Goal: Task Accomplishment & Management: Manage account settings

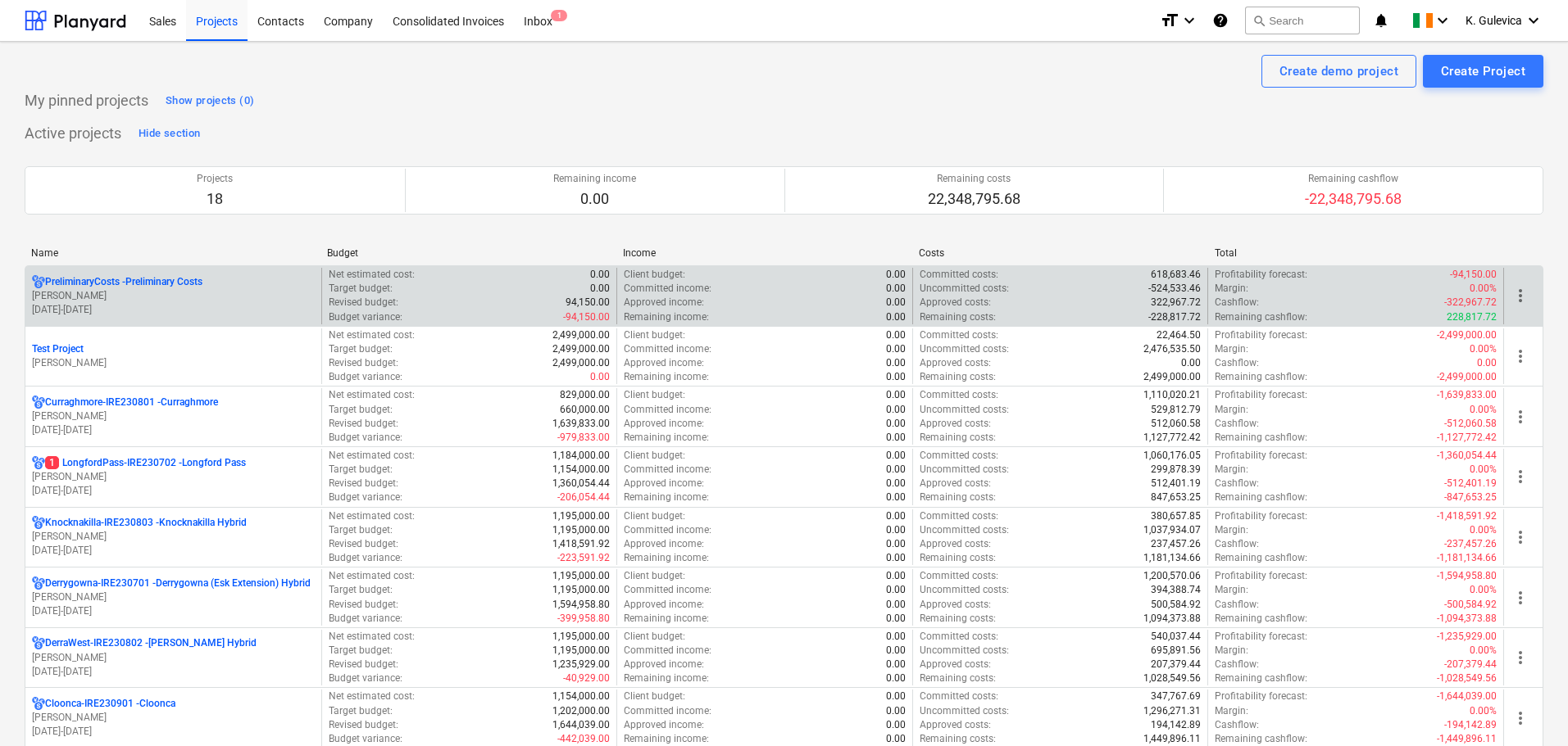
click at [198, 272] on div "PreliminaryCosts - Preliminary Costs [PERSON_NAME] [DATE] - [DATE]" at bounding box center [173, 296] width 296 height 56
click at [177, 304] on p "[DATE] - [DATE]" at bounding box center [174, 311] width 283 height 14
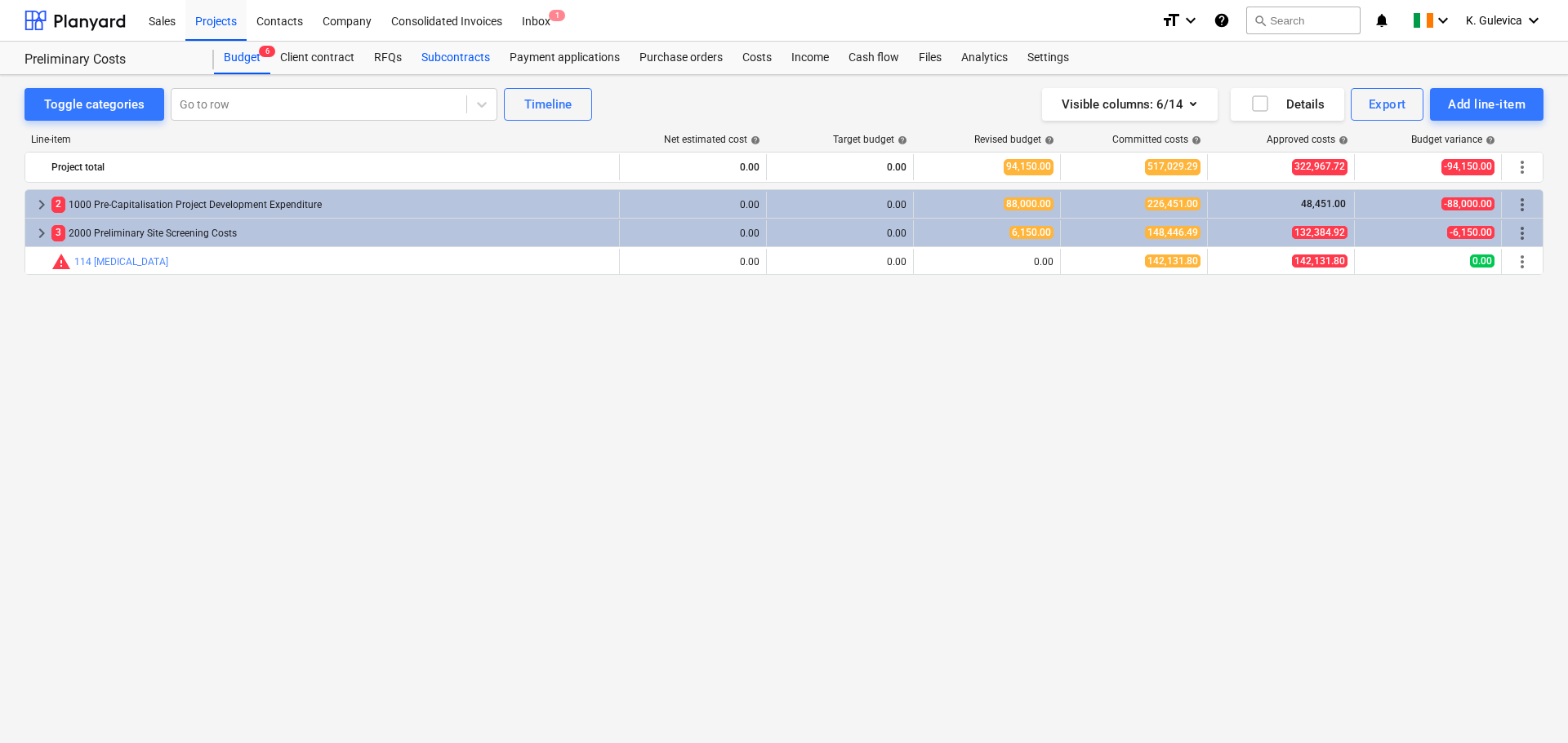
drag, startPoint x: 452, startPoint y: 62, endPoint x: 452, endPoint y: 71, distance: 9.0
click at [452, 62] on div "Subcontracts" at bounding box center [455, 58] width 88 height 33
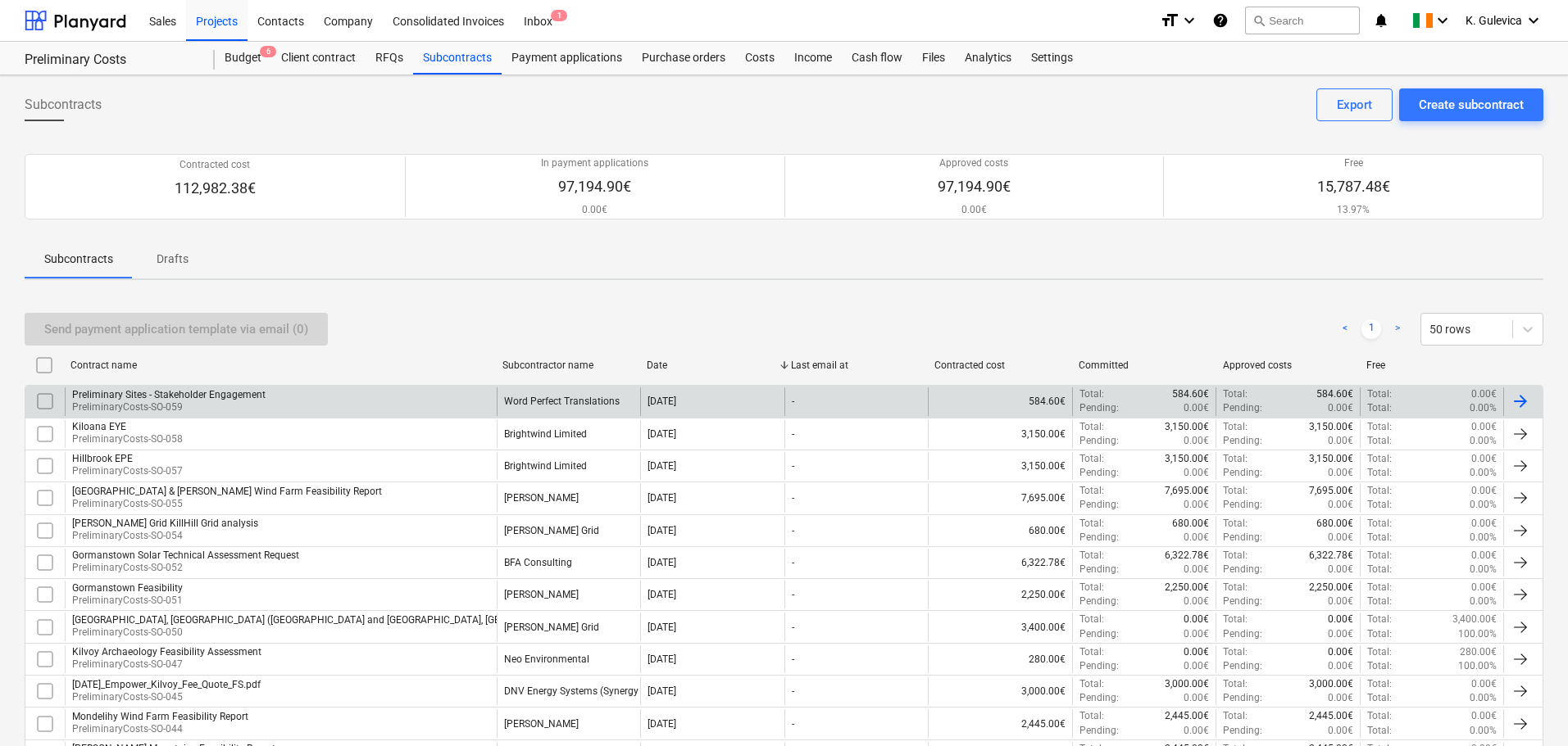
click at [392, 399] on div "Preliminary Sites - Stakeholder Engagement PreliminaryCosts-SO-059" at bounding box center [280, 401] width 432 height 28
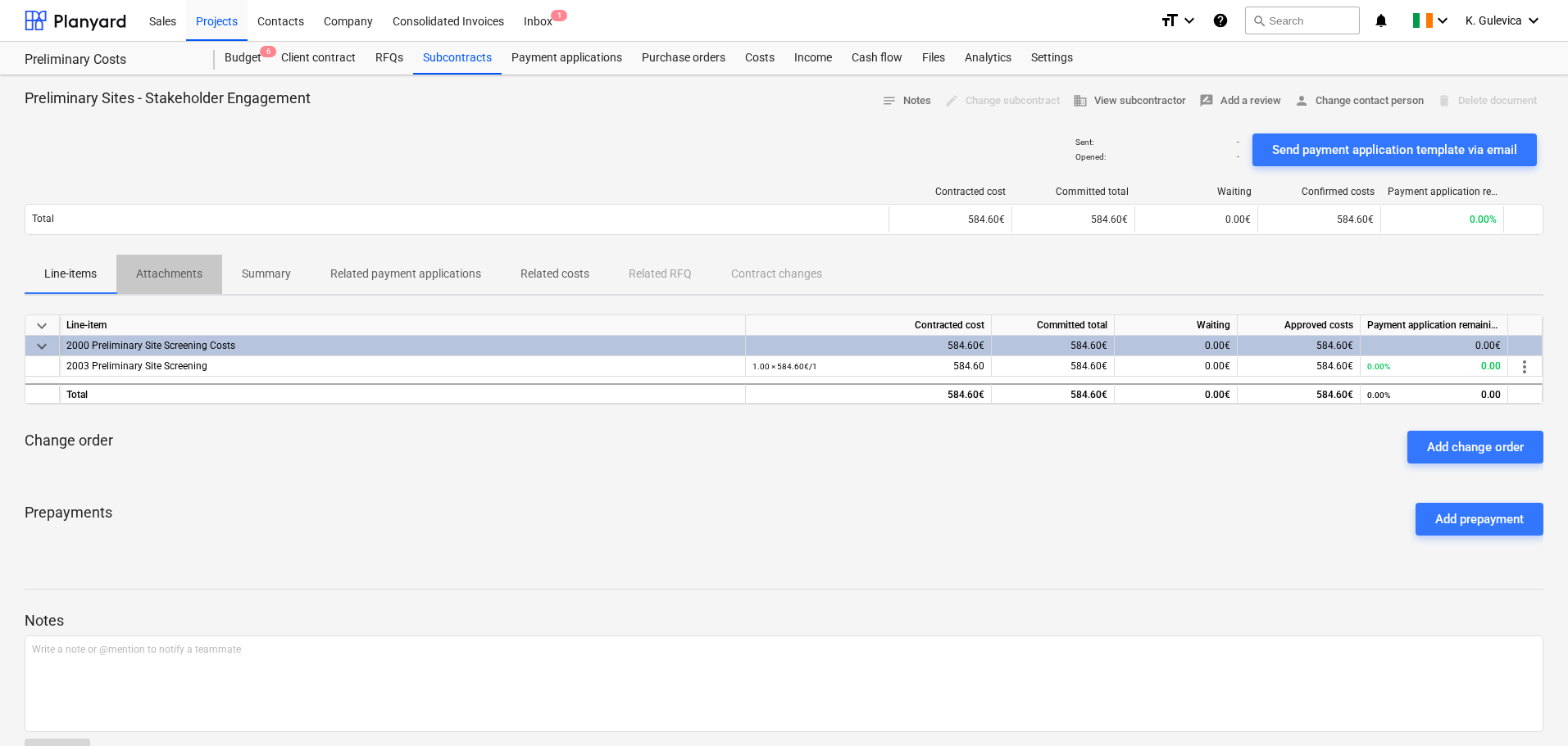
click at [186, 274] on p "Attachments" at bounding box center [169, 273] width 66 height 17
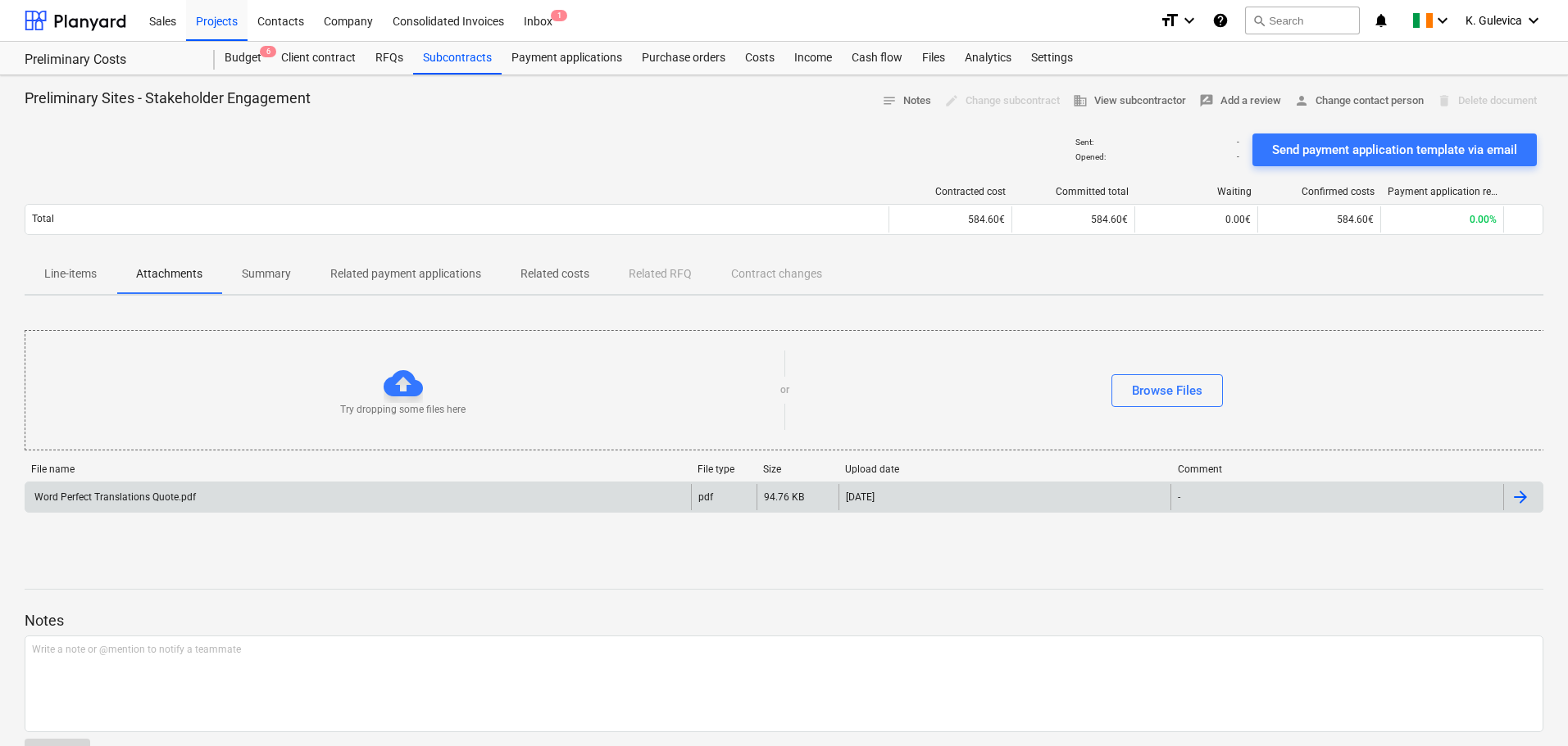
click at [211, 496] on div "Word Perfect Translations Quote.pdf" at bounding box center [358, 497] width 666 height 26
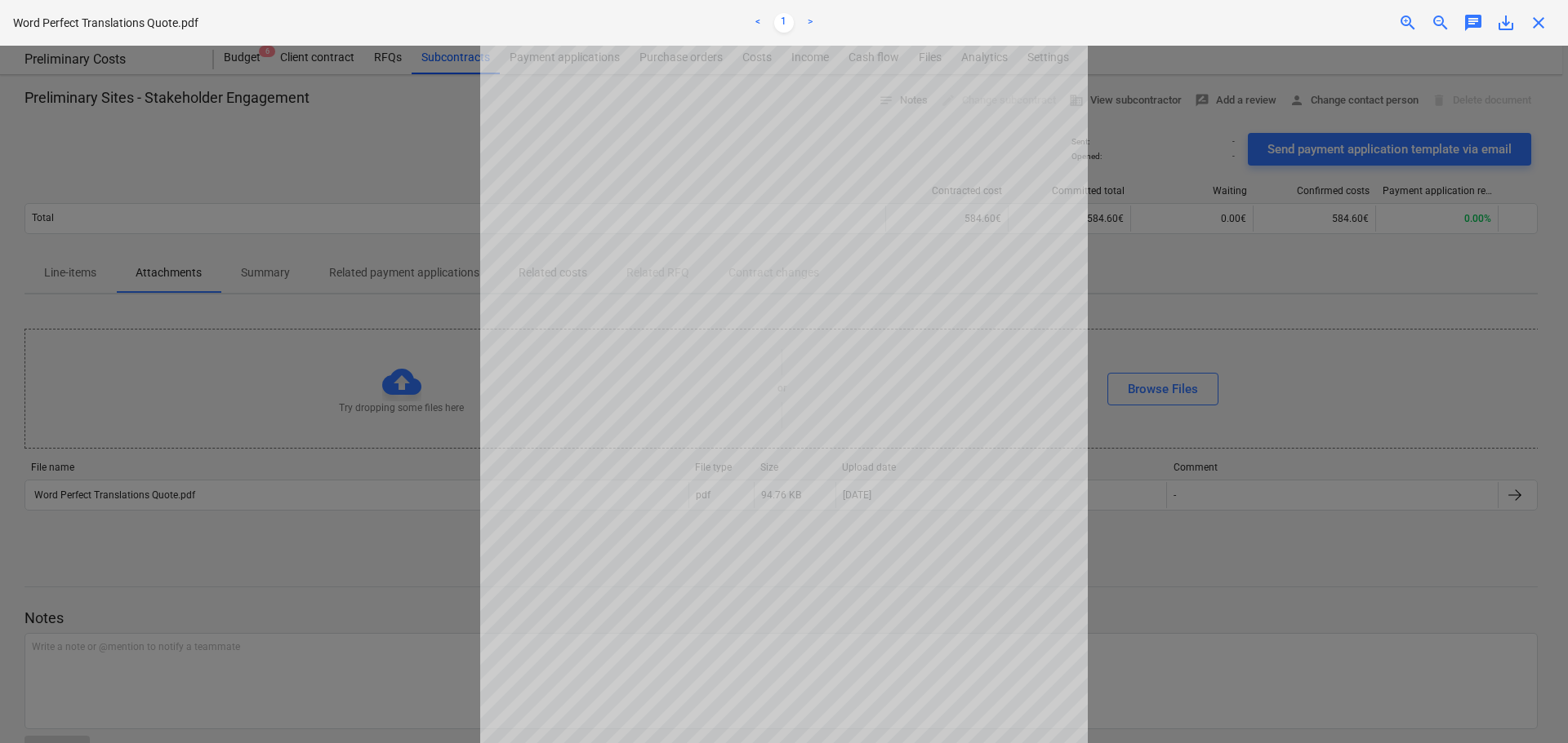
click at [1541, 27] on span "close" at bounding box center [1539, 23] width 20 height 20
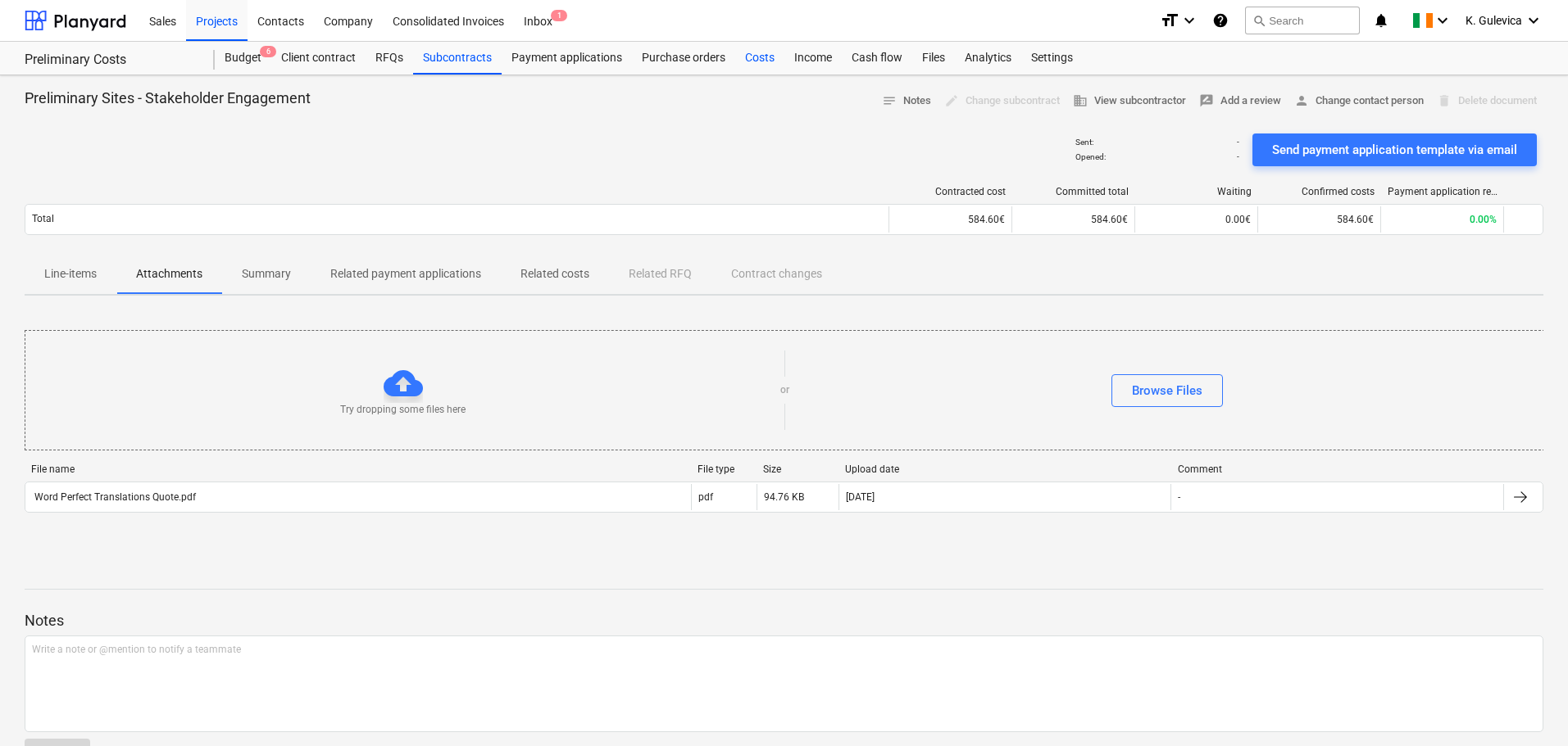
click at [762, 56] on div "Costs" at bounding box center [760, 58] width 49 height 33
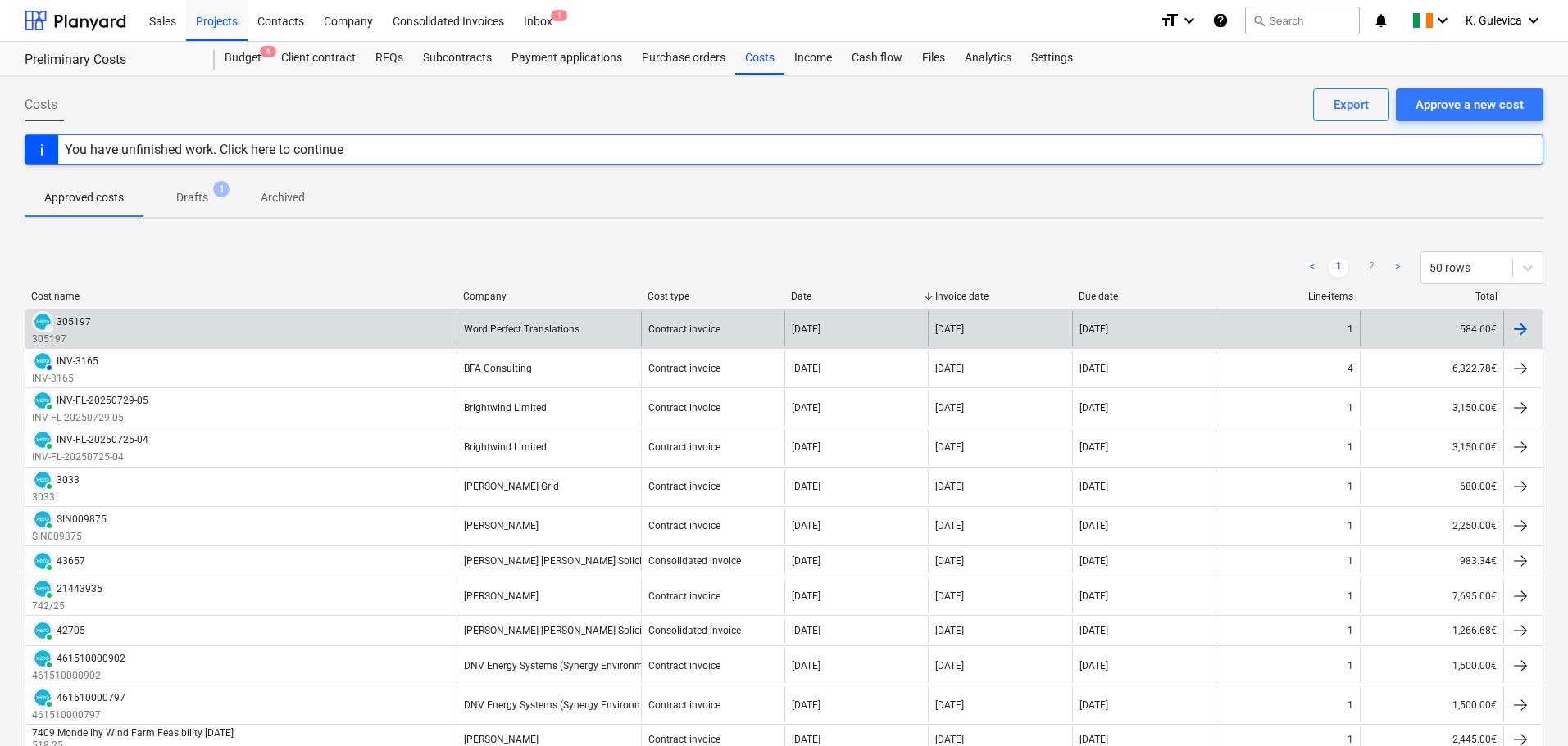
click at [601, 326] on div "Word Perfect Translations" at bounding box center [549, 329] width 185 height 35
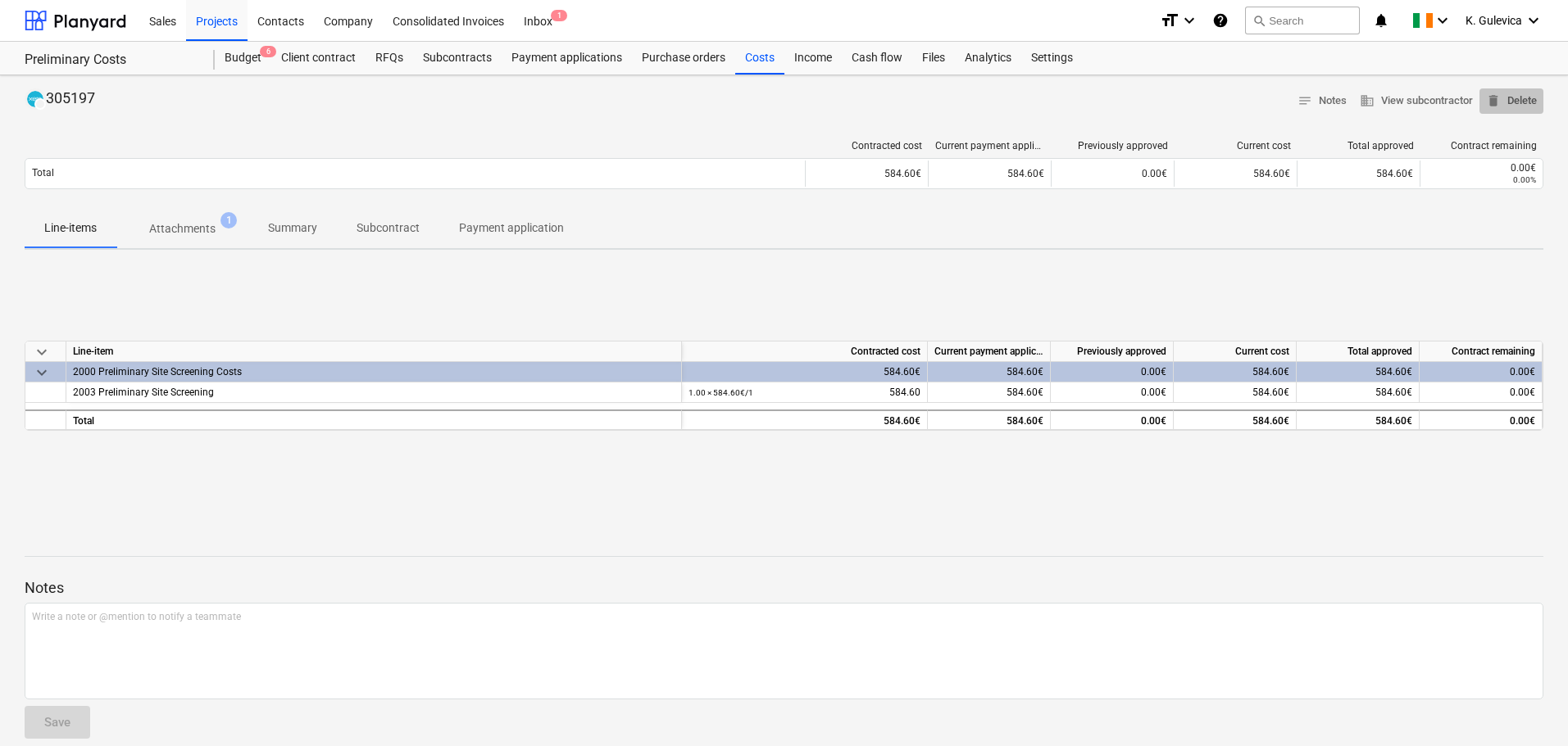
click at [1527, 103] on span "delete Delete" at bounding box center [1512, 100] width 51 height 19
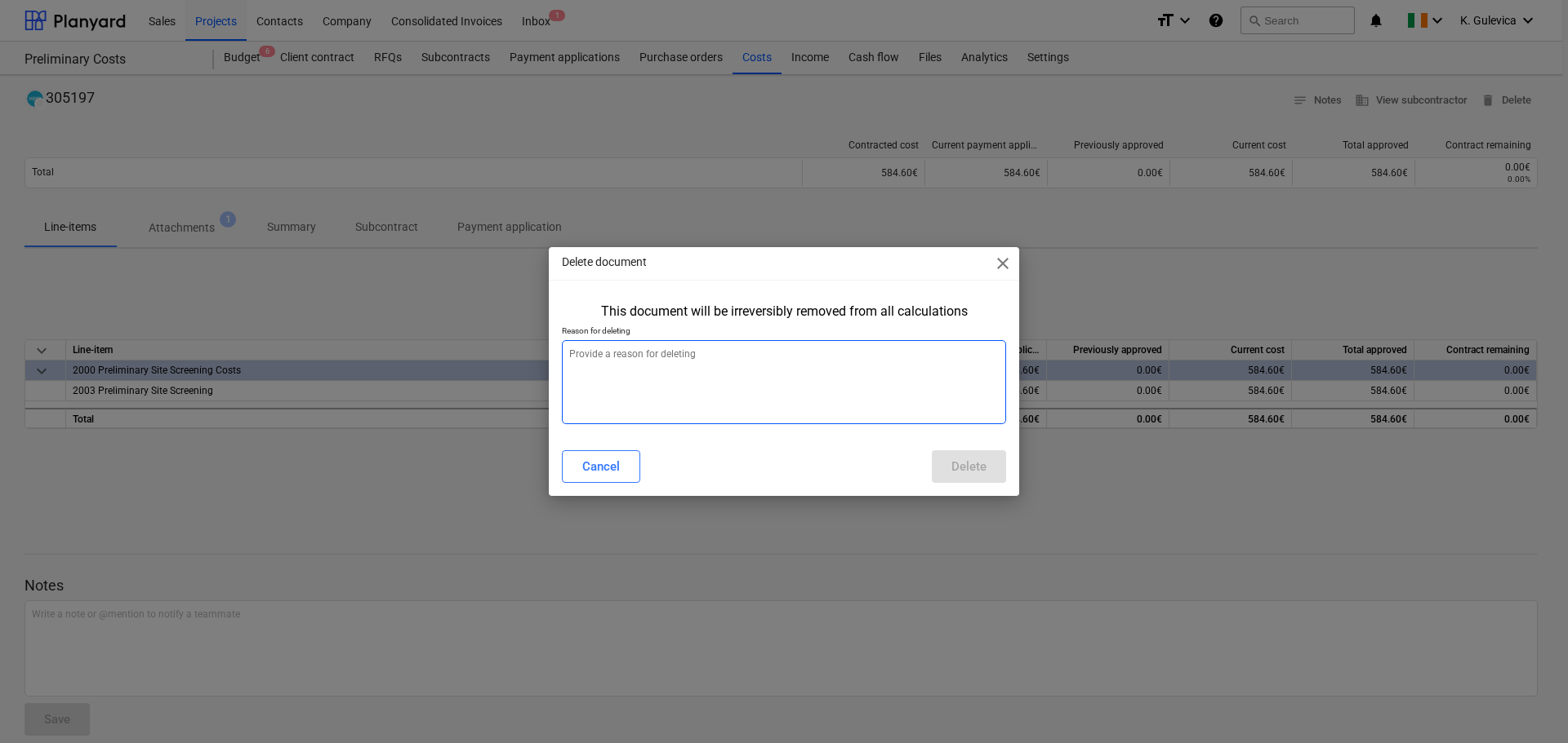
click at [812, 373] on textarea at bounding box center [784, 383] width 444 height 84
type textarea "x"
type textarea "W"
type textarea "x"
type textarea "Wr"
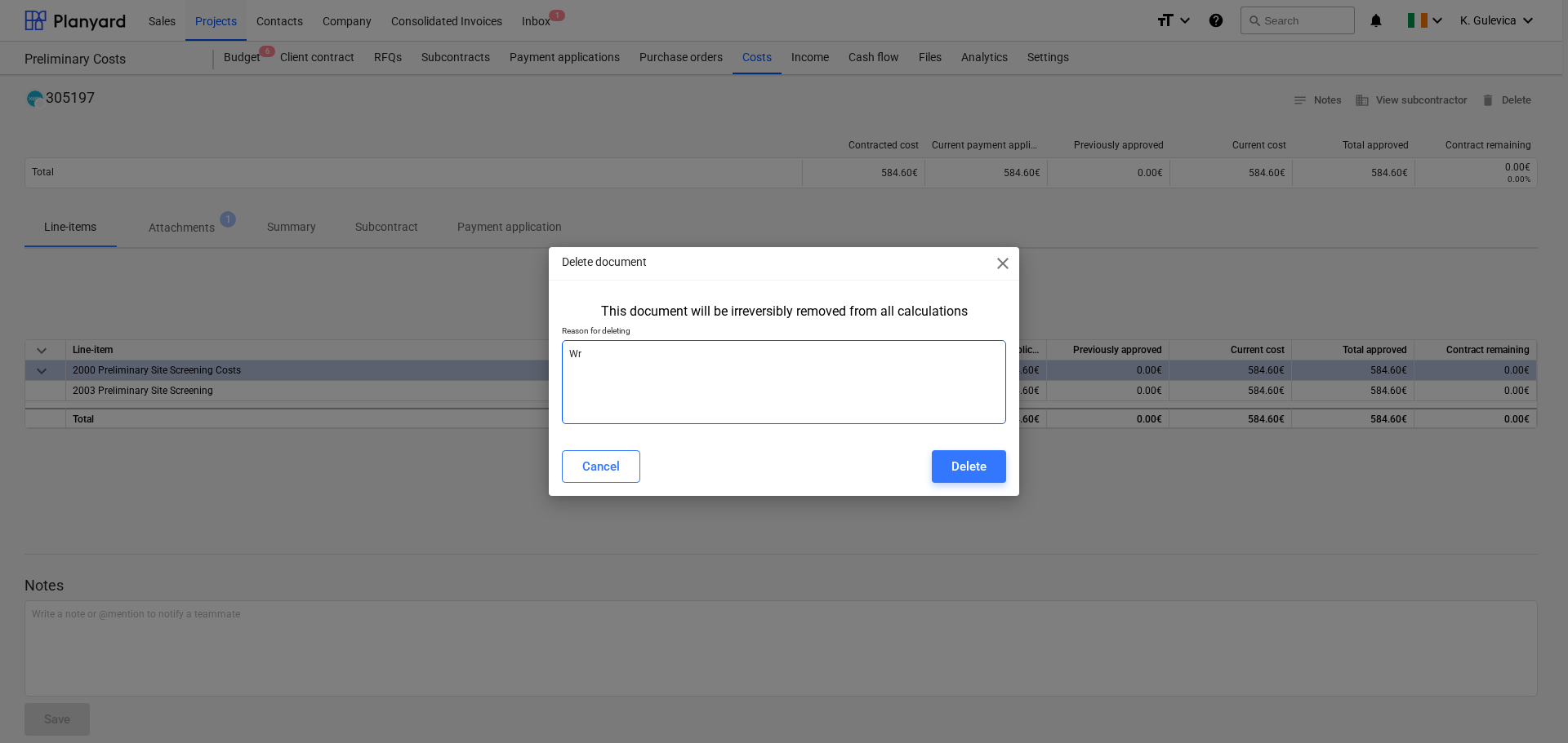
type textarea "x"
type textarea "Wro"
type textarea "x"
type textarea "Wron"
type textarea "x"
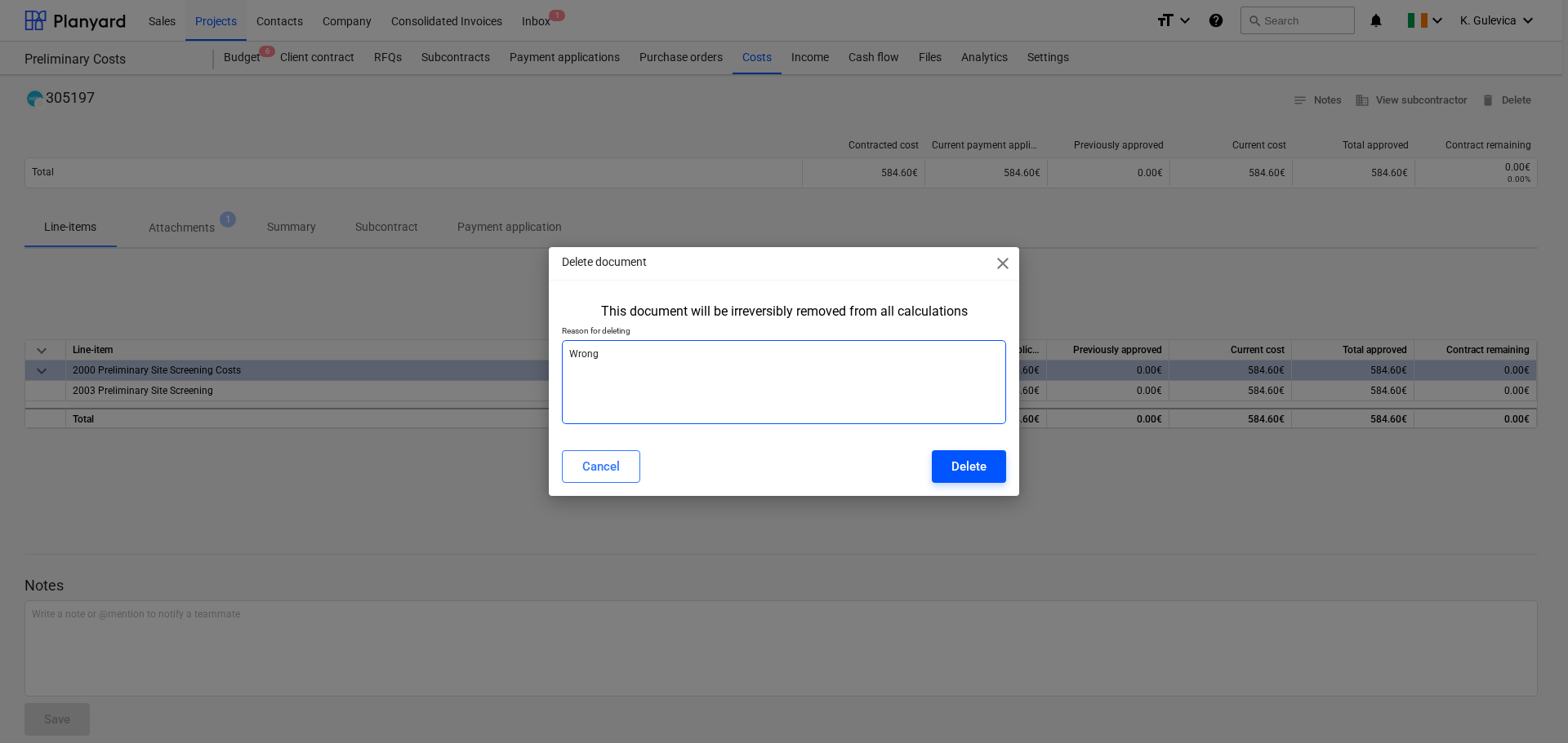
type textarea "Wrong"
click at [964, 471] on div "Delete" at bounding box center [968, 466] width 35 height 21
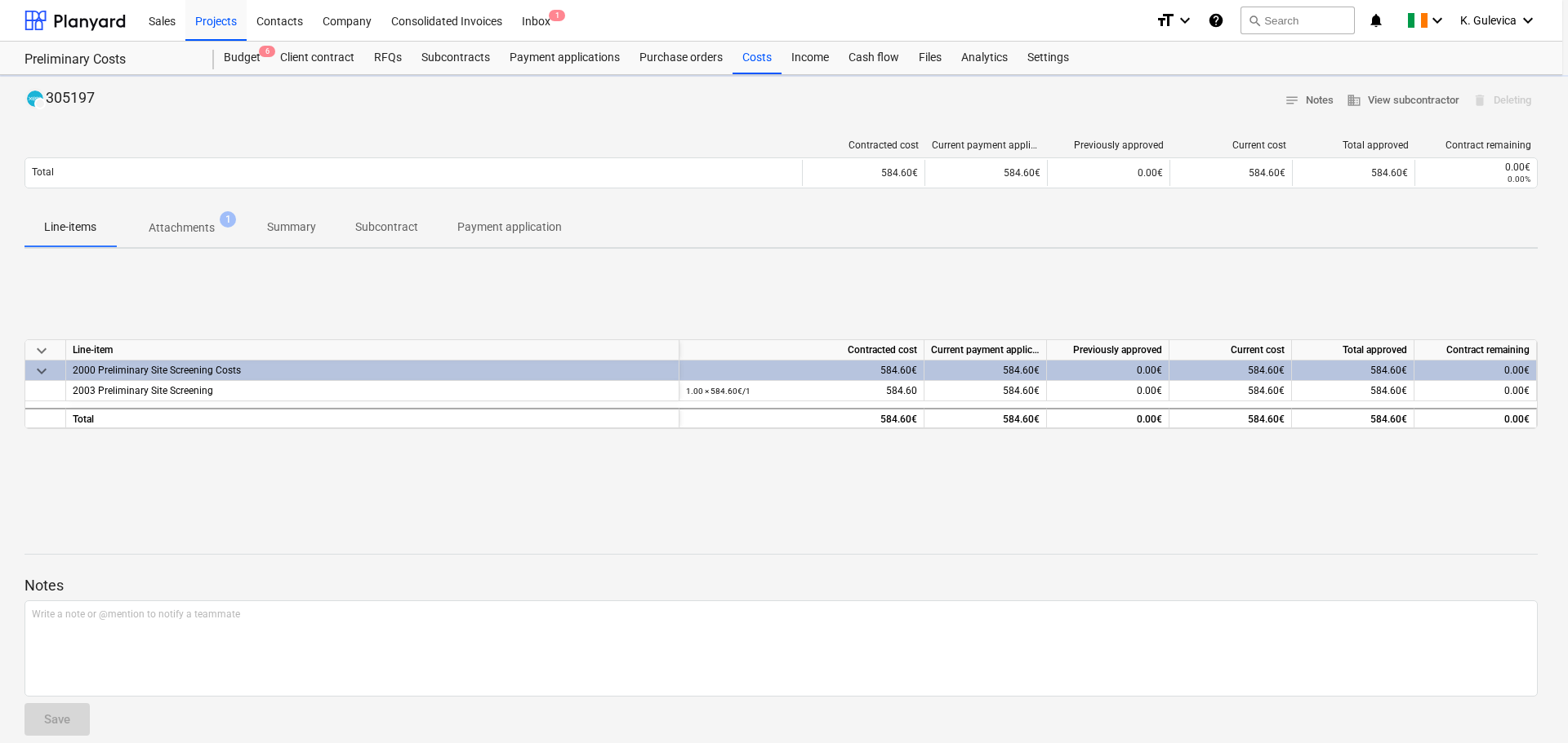
type textarea "x"
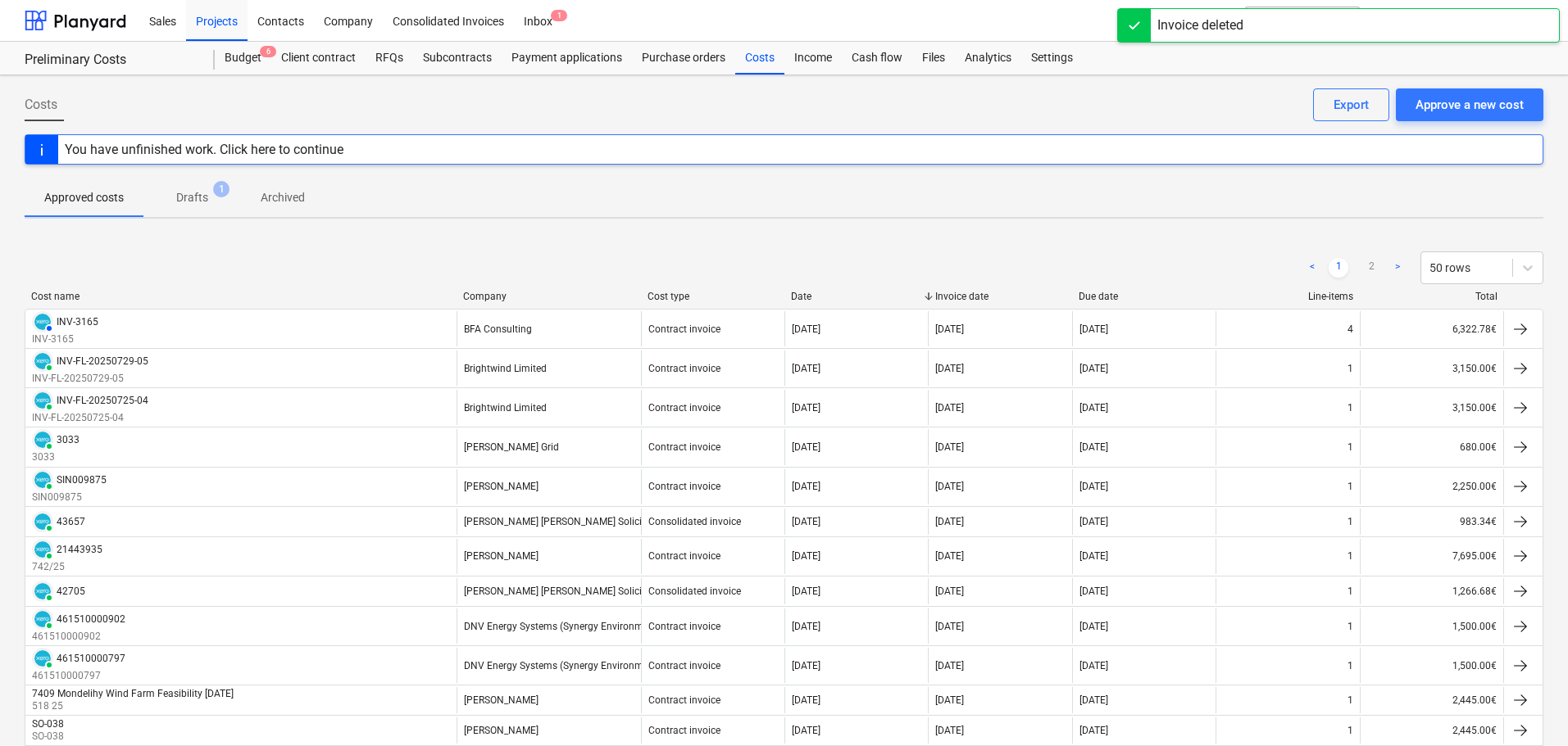
click at [192, 201] on p "Drafts" at bounding box center [193, 197] width 32 height 17
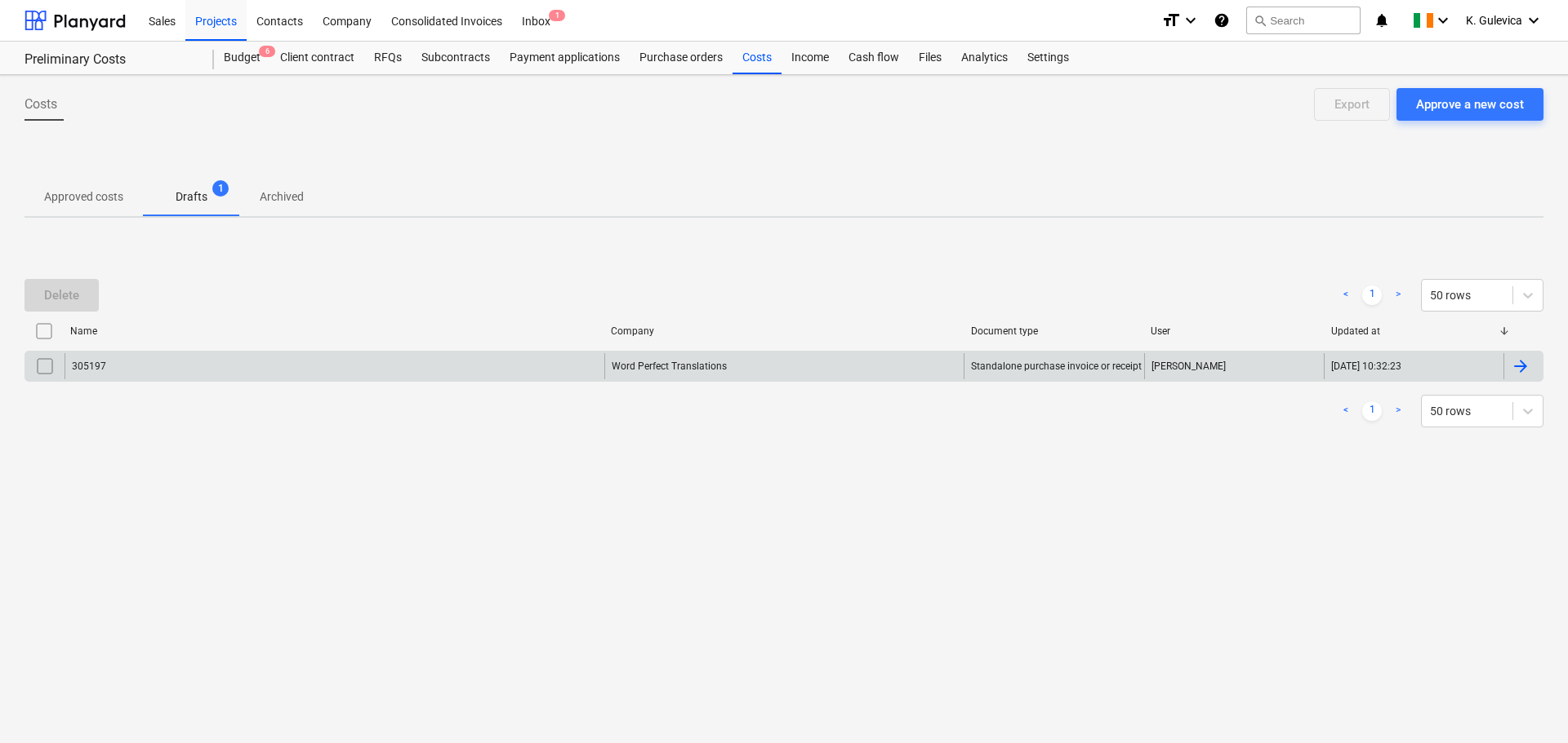
click at [111, 369] on div "305197" at bounding box center [334, 366] width 540 height 26
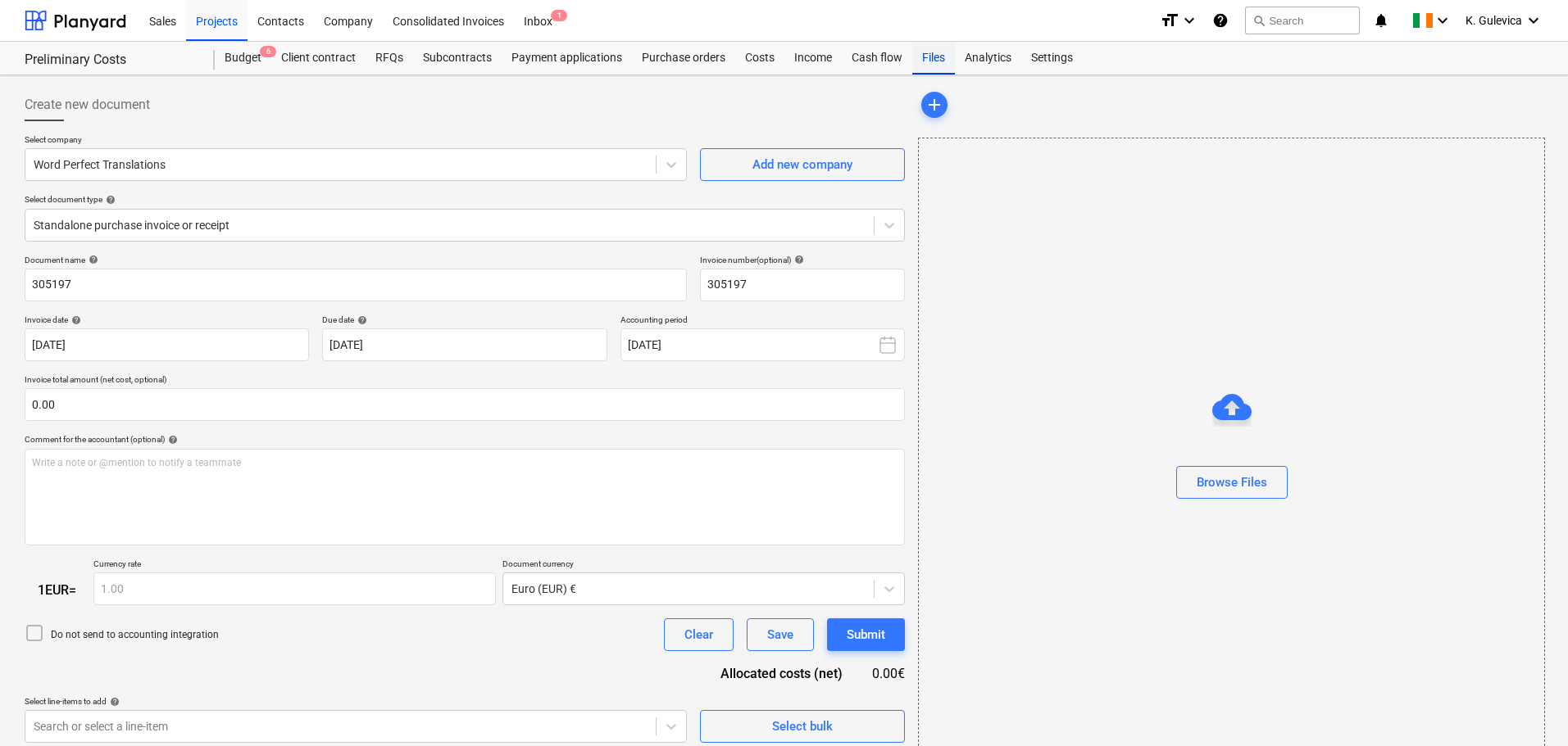
click at [930, 57] on div "Files" at bounding box center [934, 58] width 43 height 33
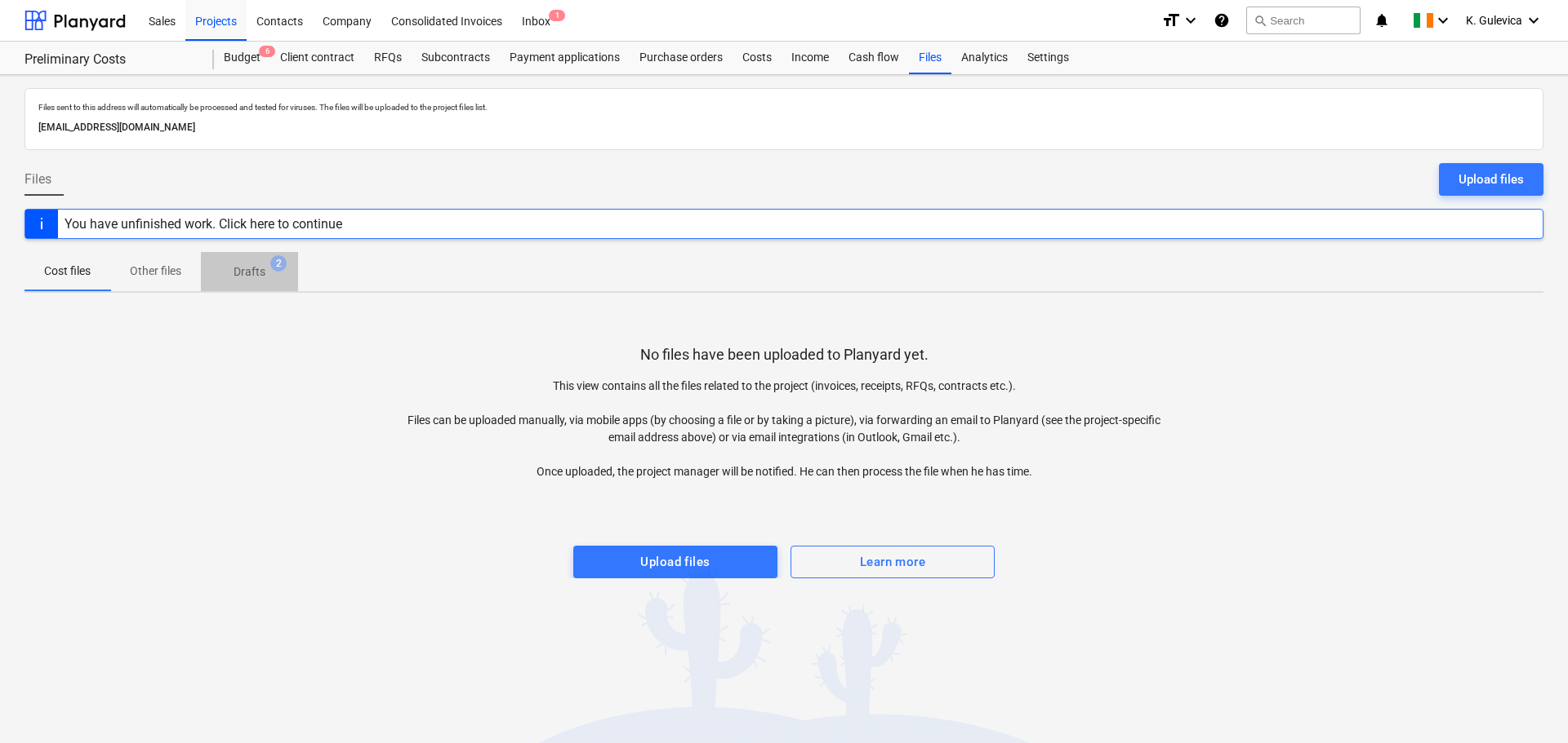
click at [259, 275] on p "Drafts" at bounding box center [250, 272] width 32 height 17
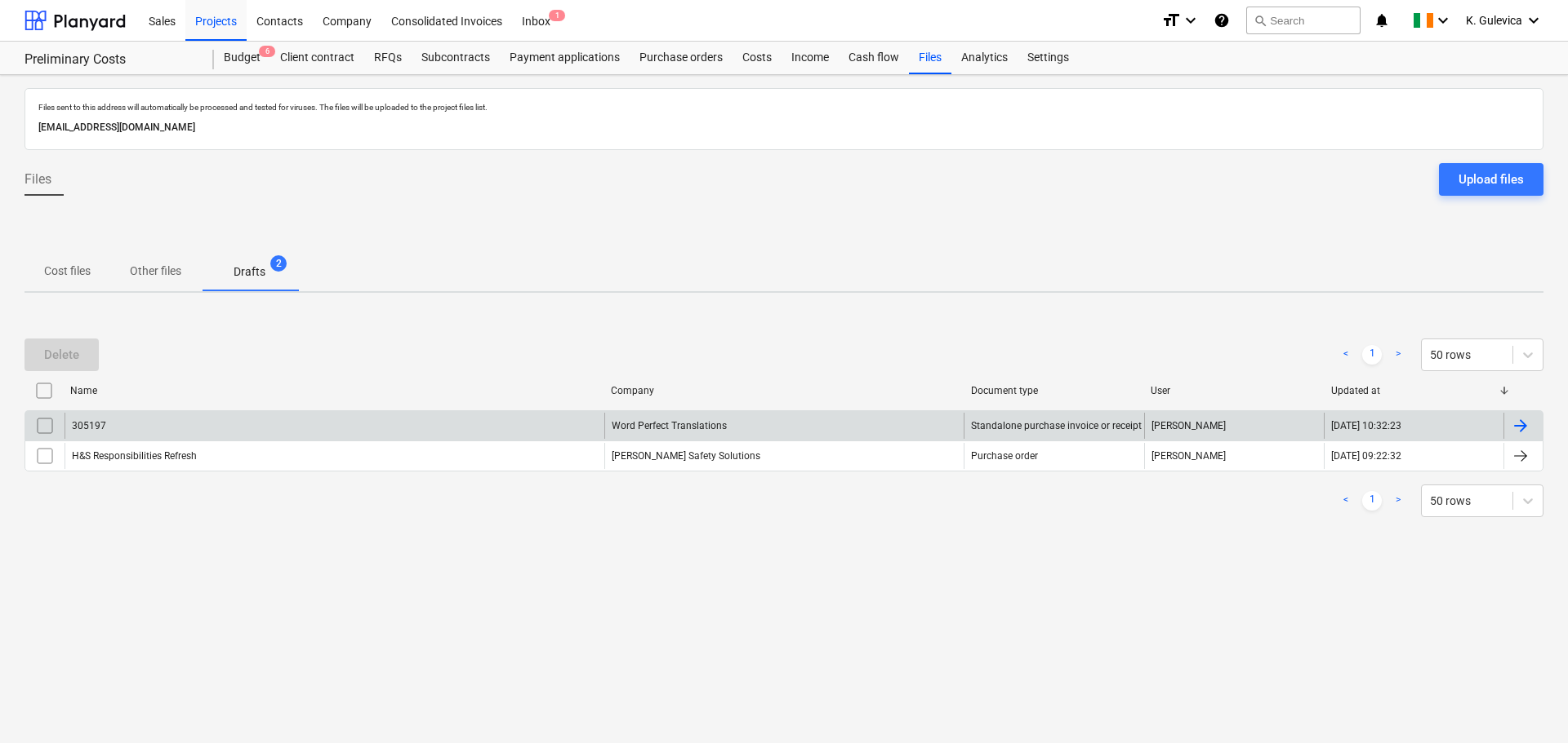
click at [48, 425] on input "checkbox" at bounding box center [45, 425] width 26 height 26
click at [59, 364] on div "Delete" at bounding box center [61, 355] width 35 height 21
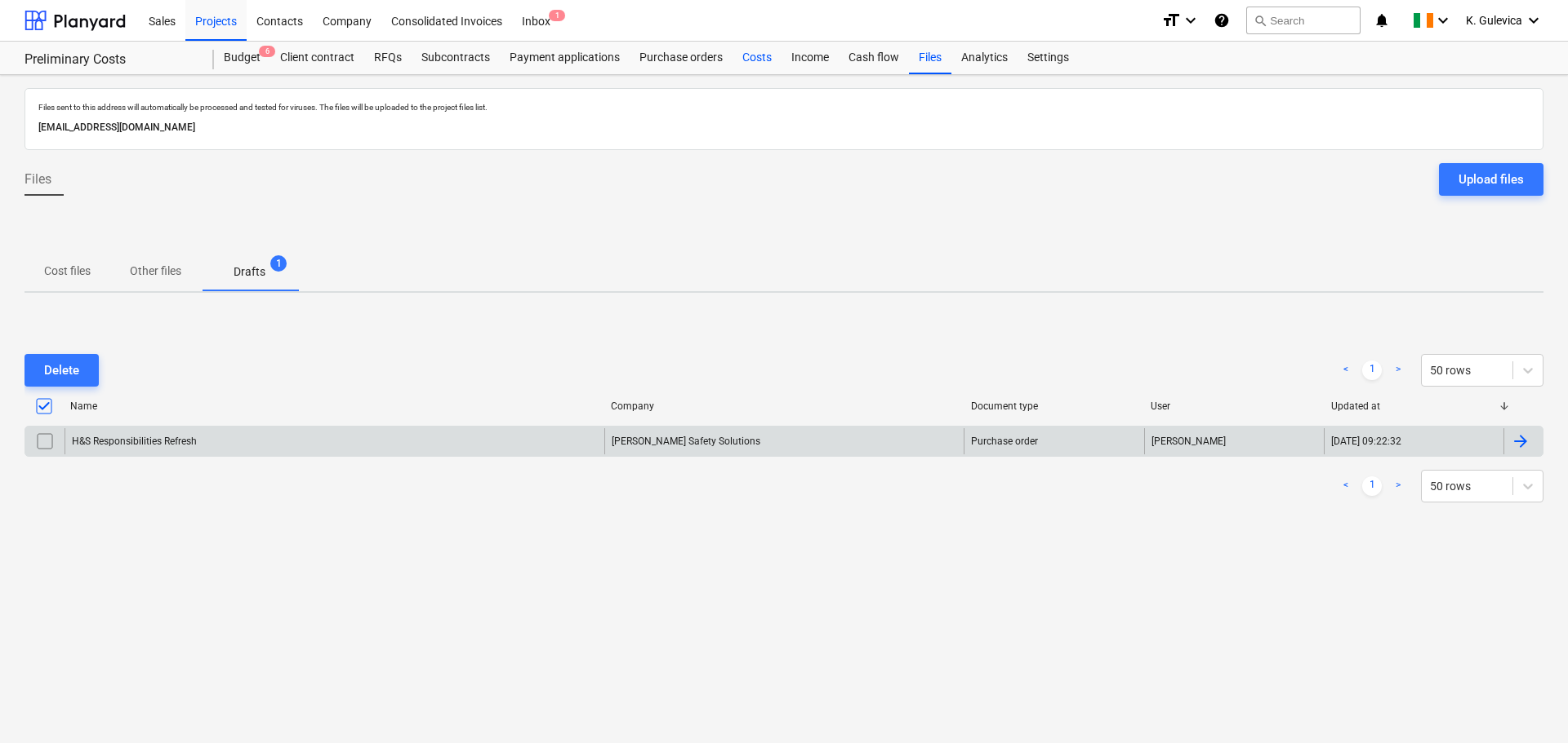
click at [767, 62] on div "Costs" at bounding box center [757, 58] width 49 height 33
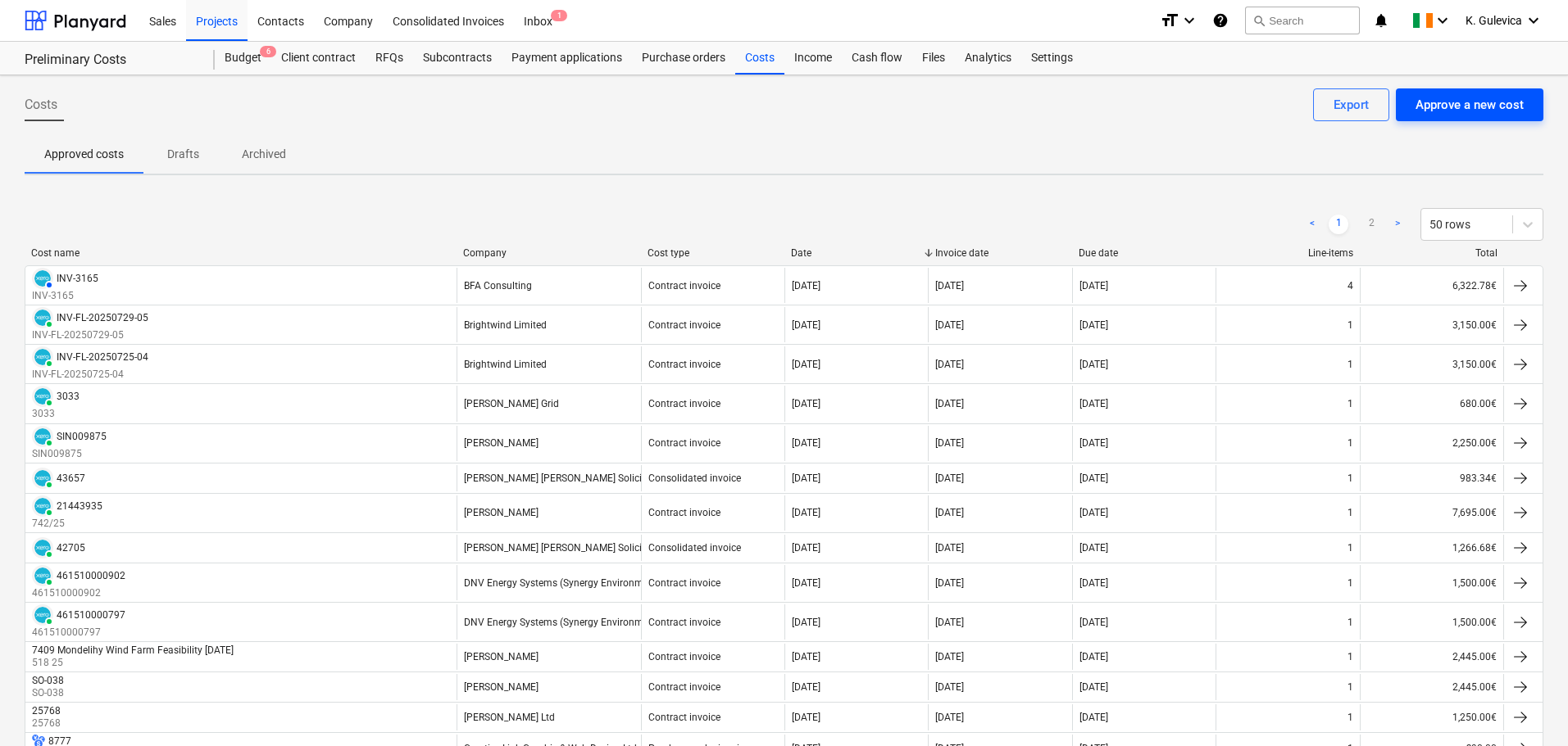
click at [1508, 103] on div "Approve a new cost" at bounding box center [1469, 105] width 108 height 21
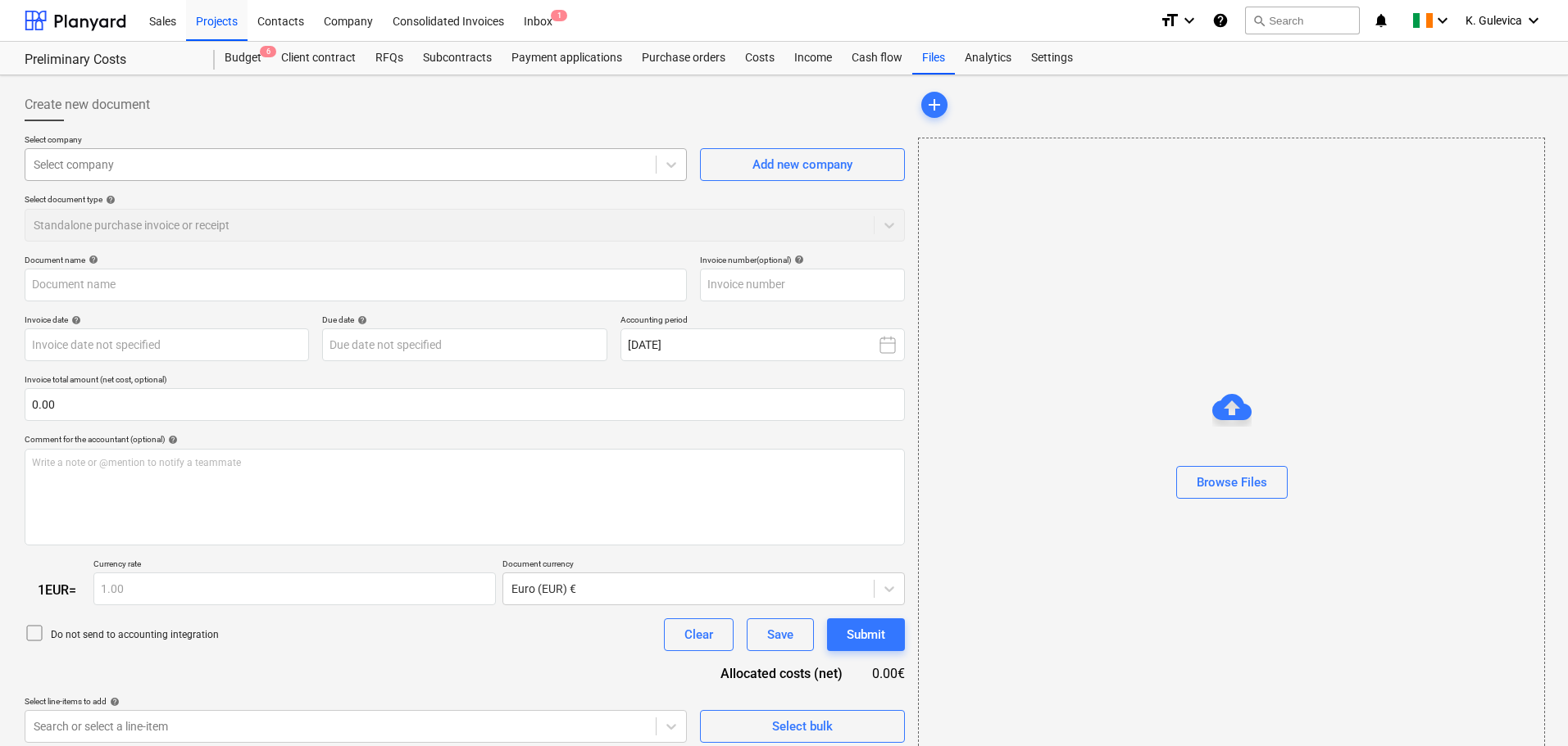
type input "total invoice 305197.pdf"
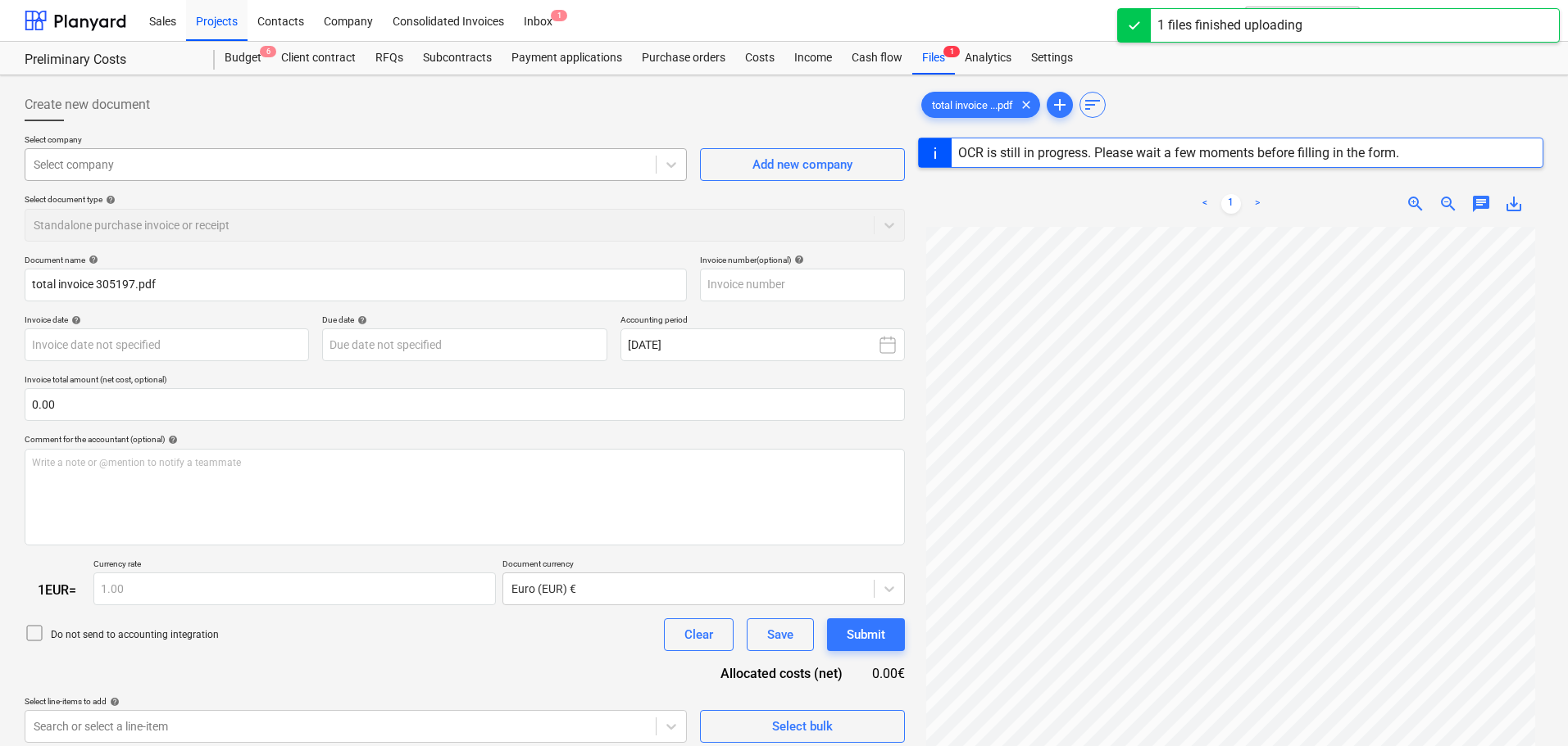
click at [234, 163] on div at bounding box center [340, 165] width 614 height 16
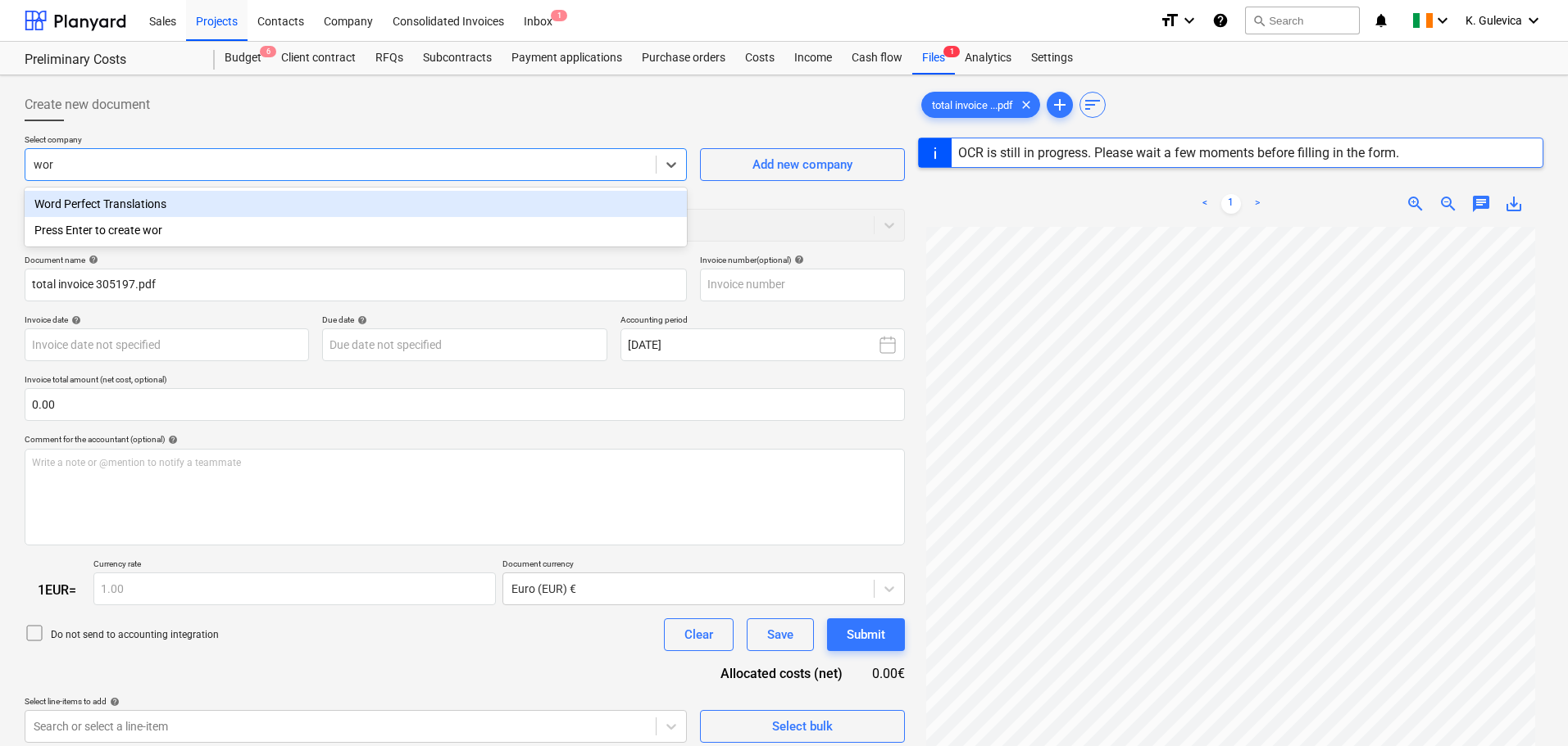
type input "word"
click at [216, 203] on div "Word Perfect Translations" at bounding box center [355, 203] width 662 height 26
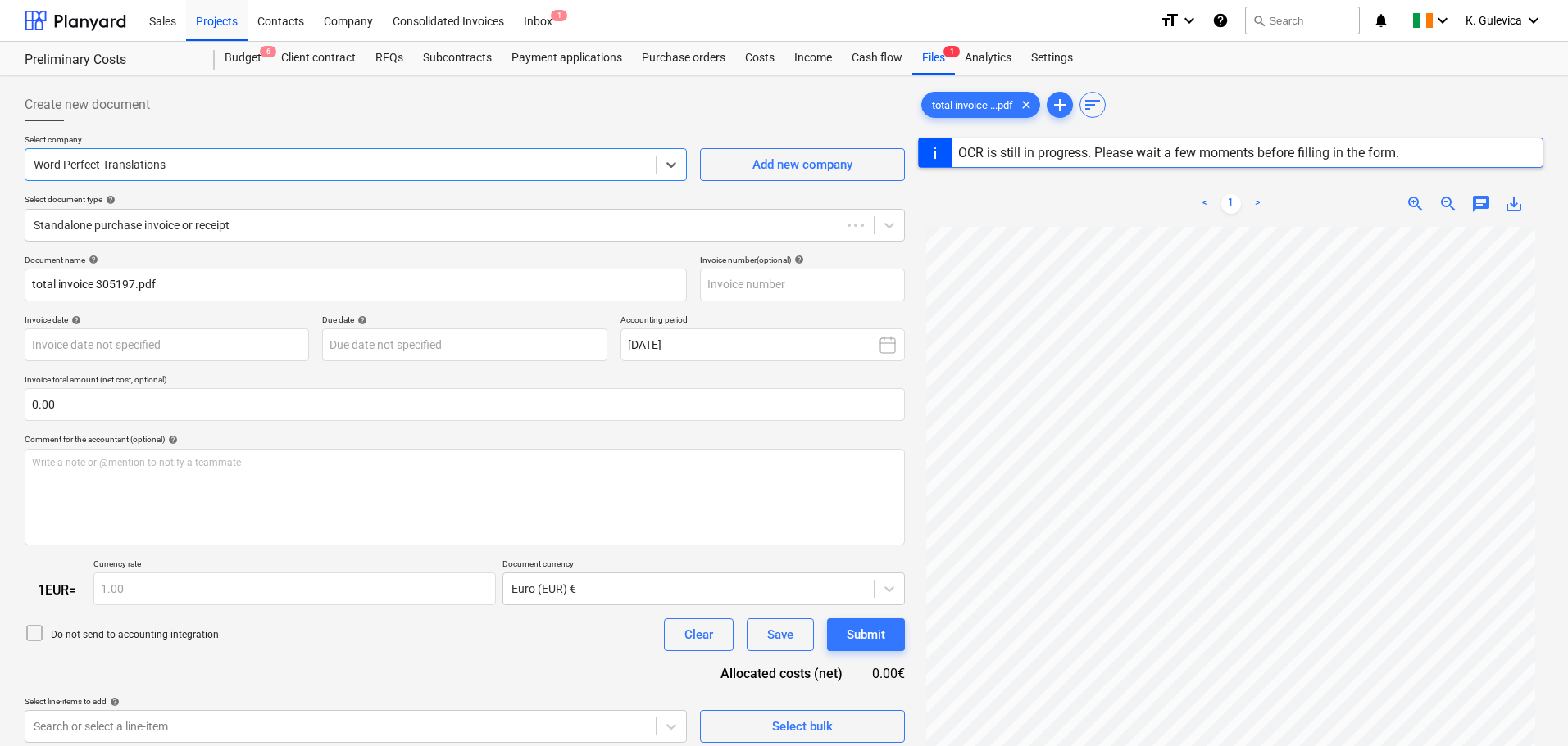
type input "305197"
type input "[DATE]"
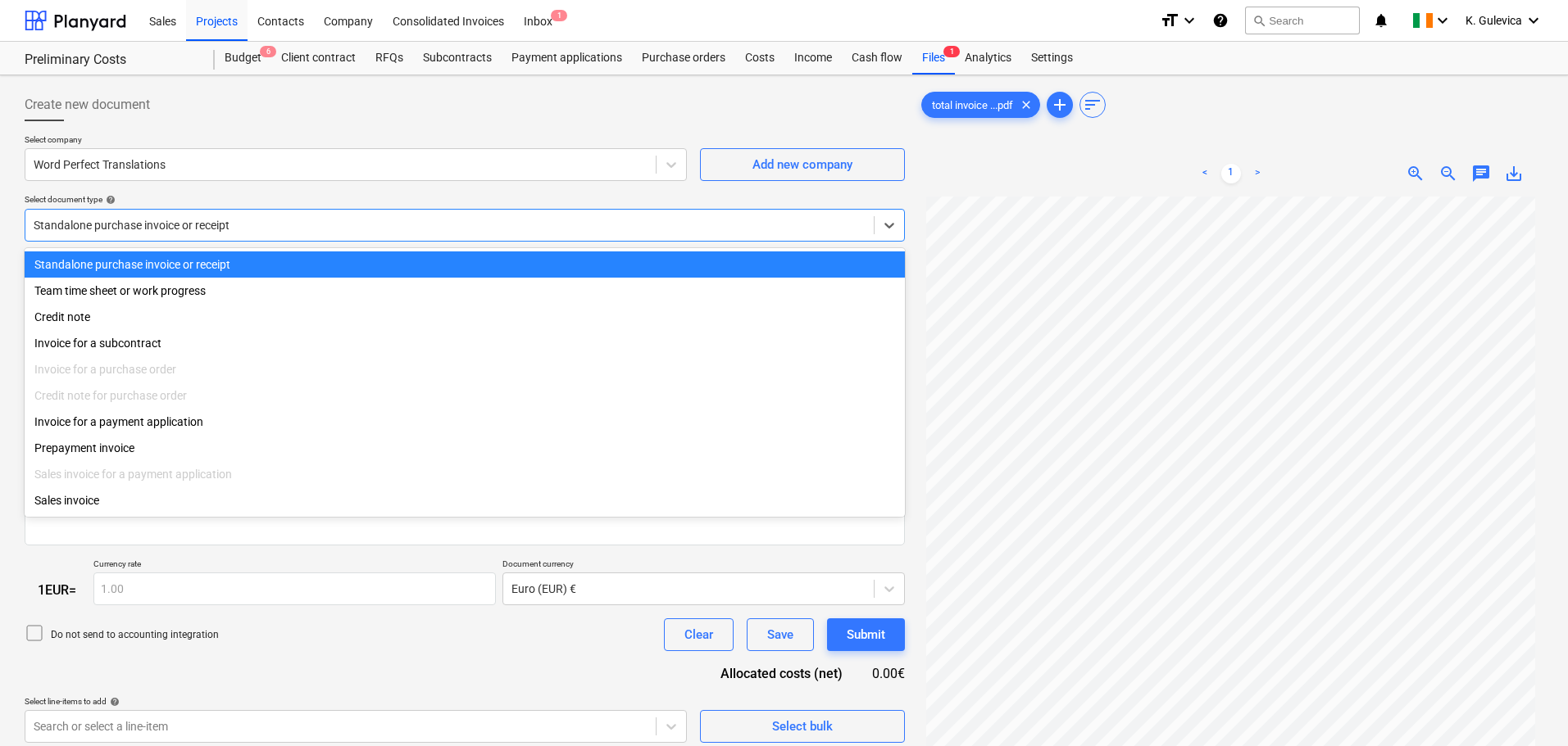
click at [275, 228] on div at bounding box center [450, 225] width 832 height 16
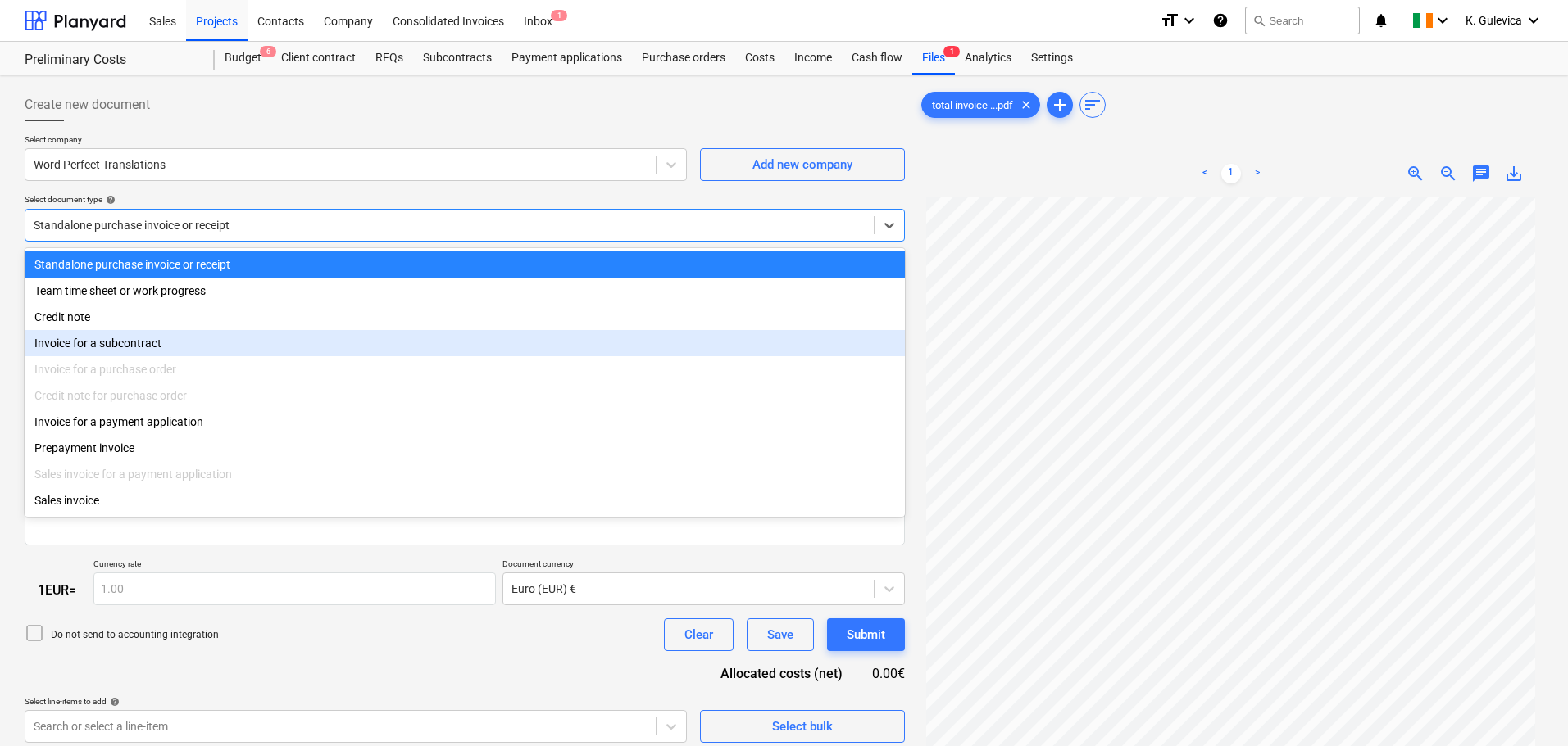
click at [130, 355] on div "Invoice for a subcontract" at bounding box center [464, 343] width 881 height 26
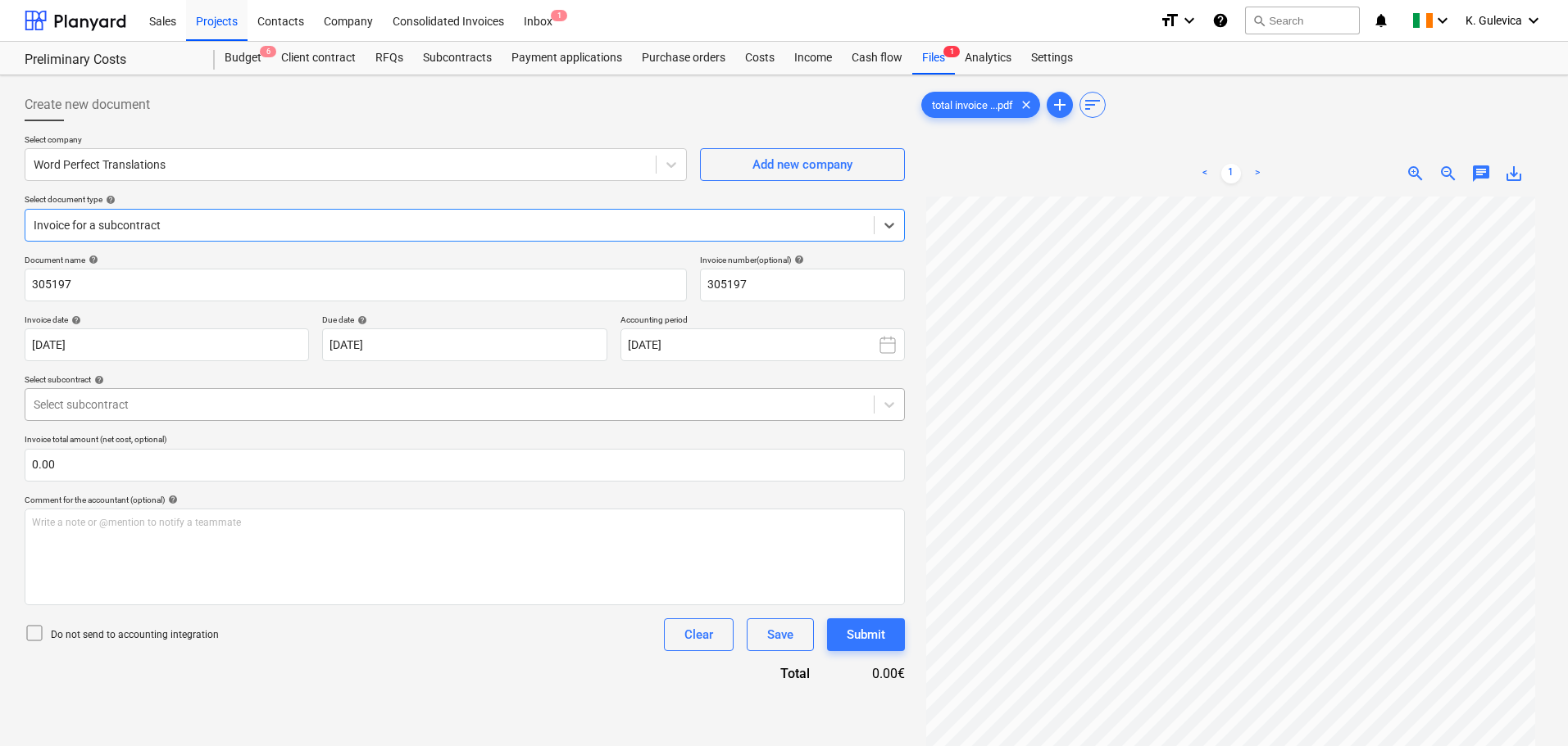
click at [102, 412] on div at bounding box center [450, 405] width 832 height 16
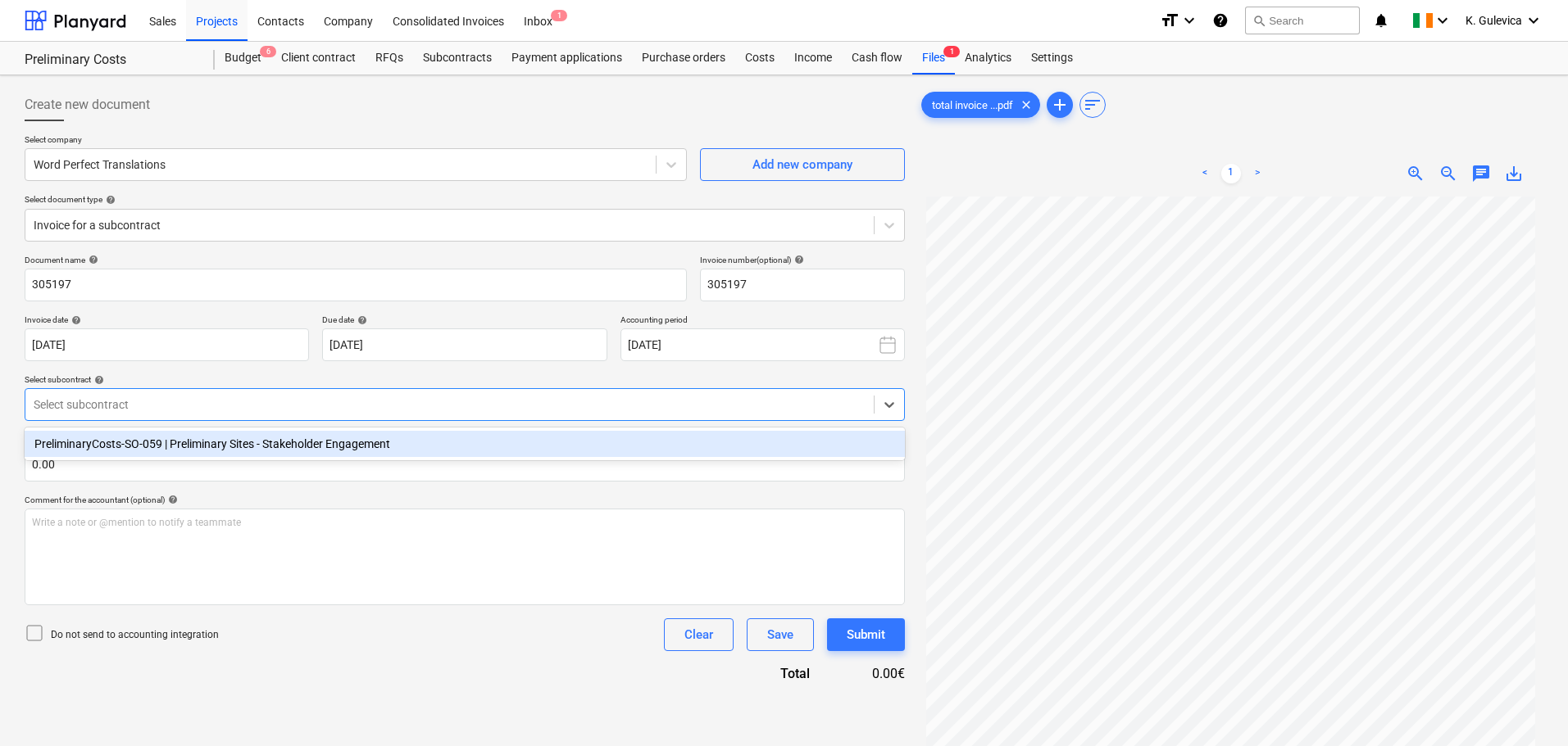
click at [93, 443] on div "PreliminaryCosts-SO-059 | Preliminary Sites - Stakeholder Engagement" at bounding box center [464, 443] width 881 height 26
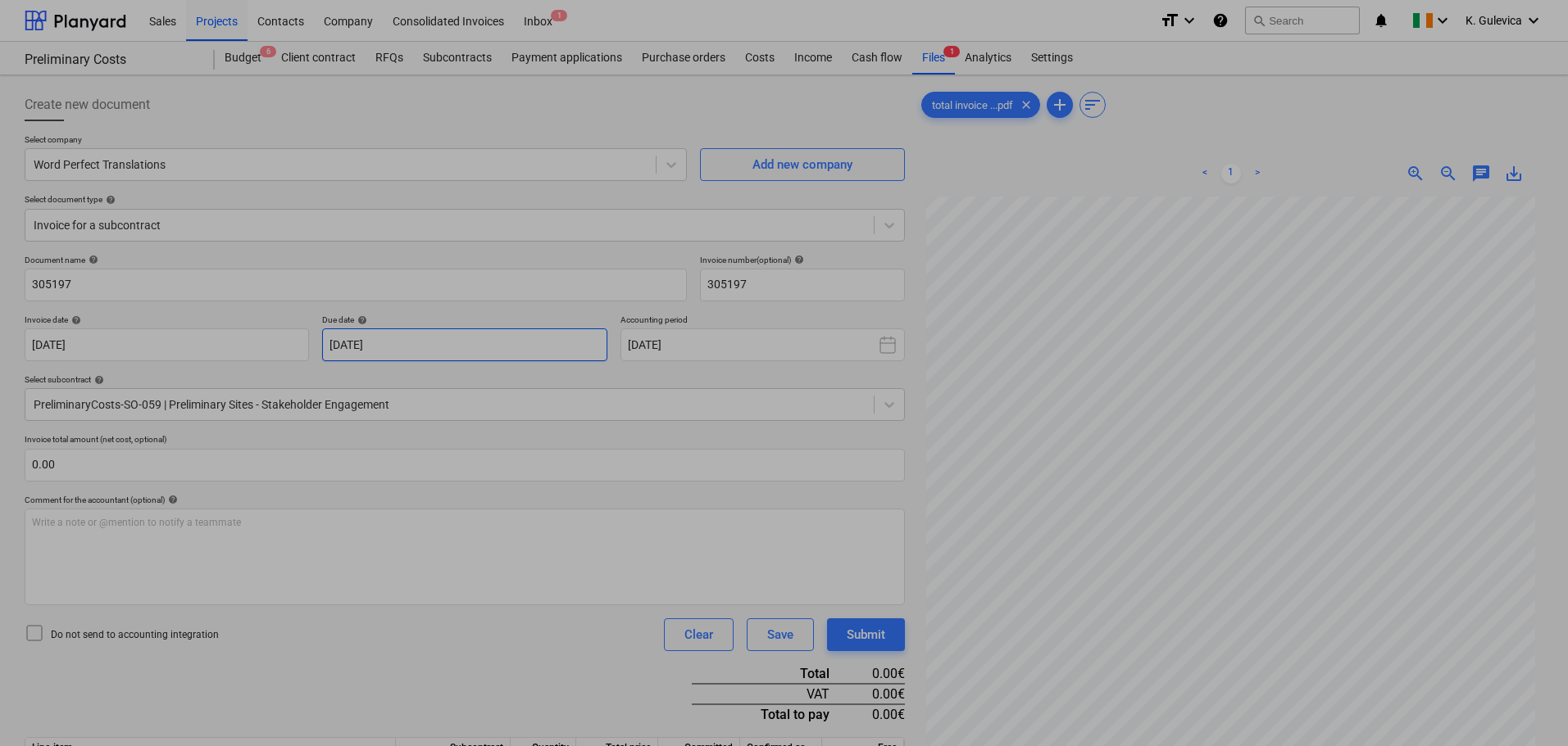
click at [461, 334] on body "Sales Projects Contacts Company Consolidated Invoices Inbox 1 format_size keybo…" at bounding box center [784, 373] width 1568 height 746
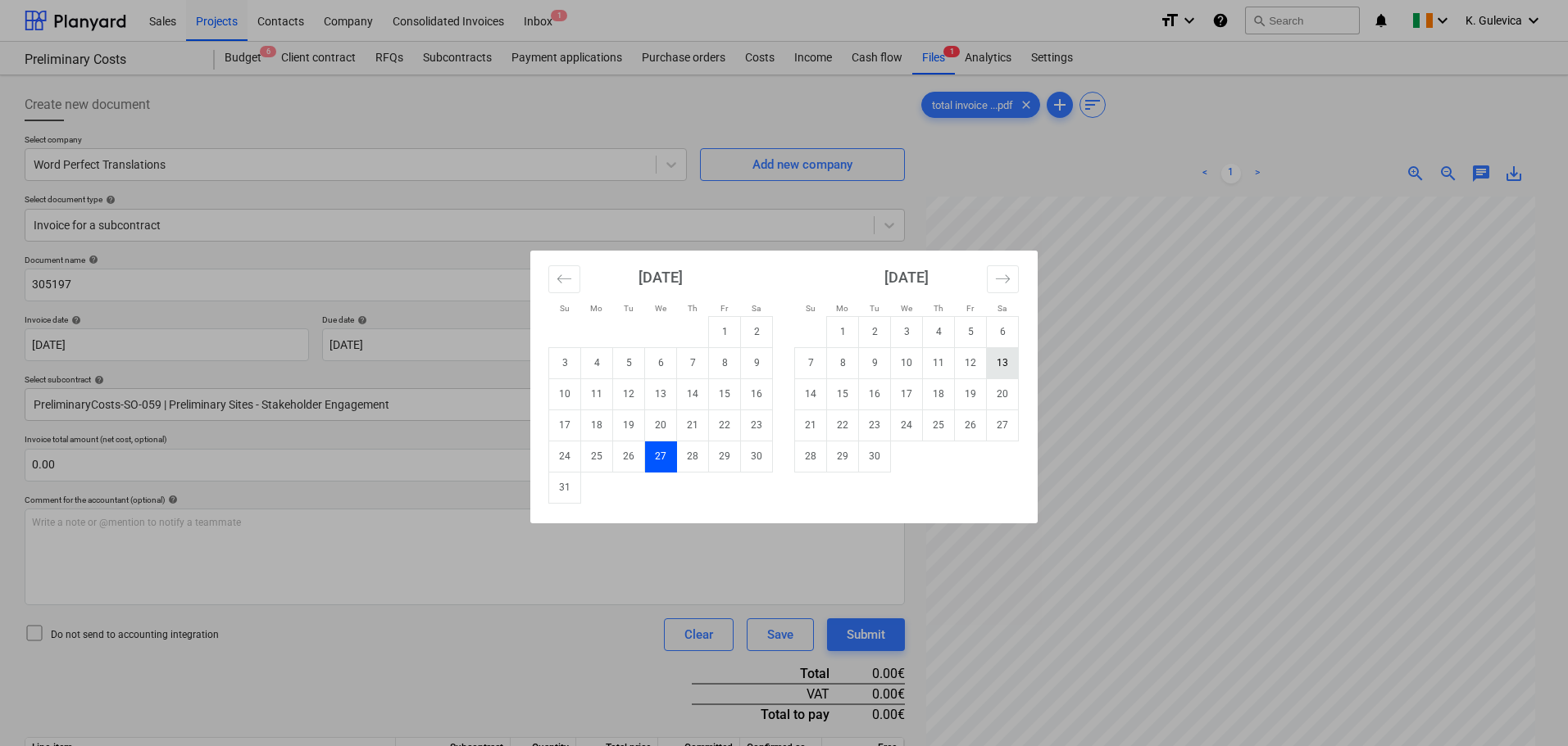
click at [1006, 356] on td "13" at bounding box center [1004, 363] width 32 height 31
type input "[DATE]"
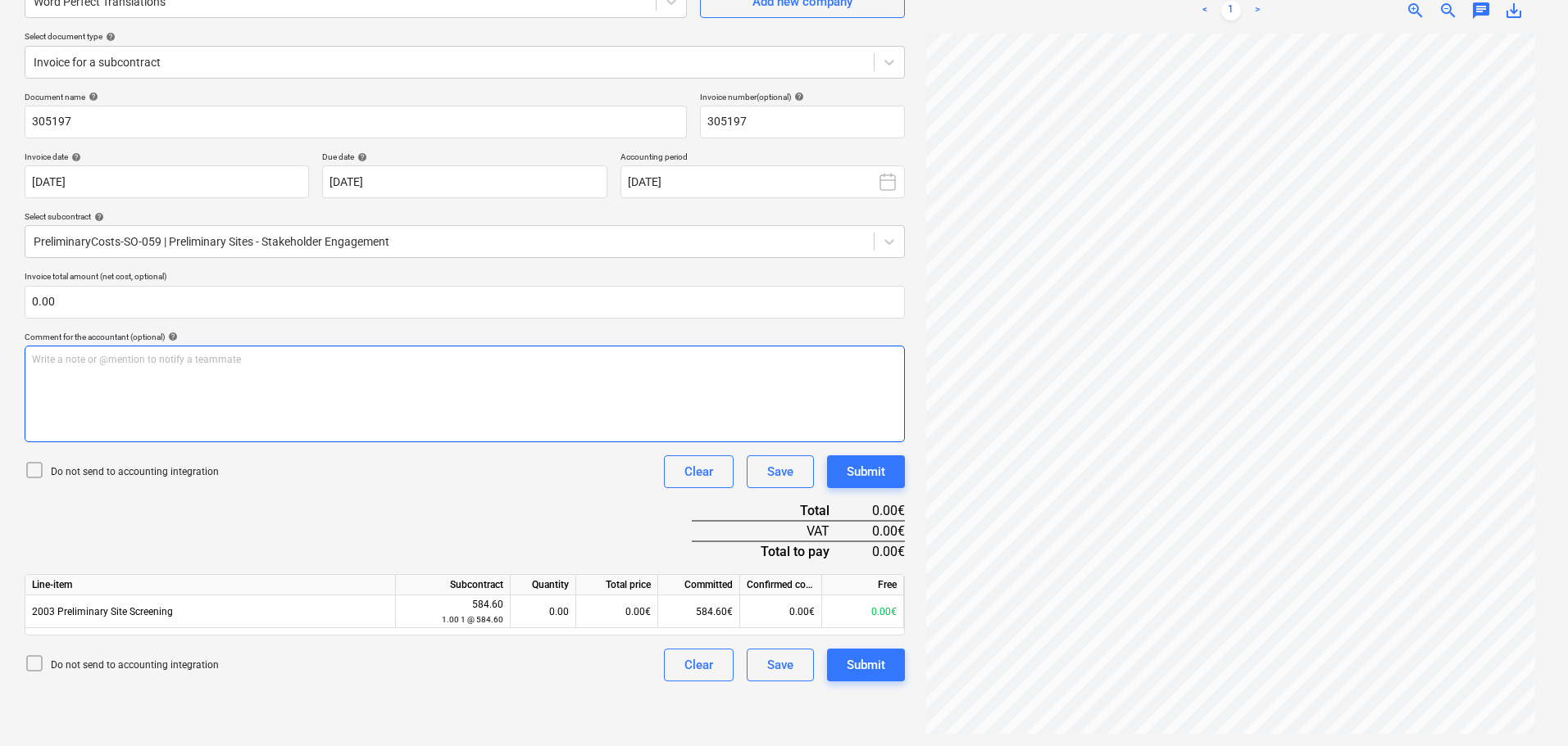
scroll to position [164, 0]
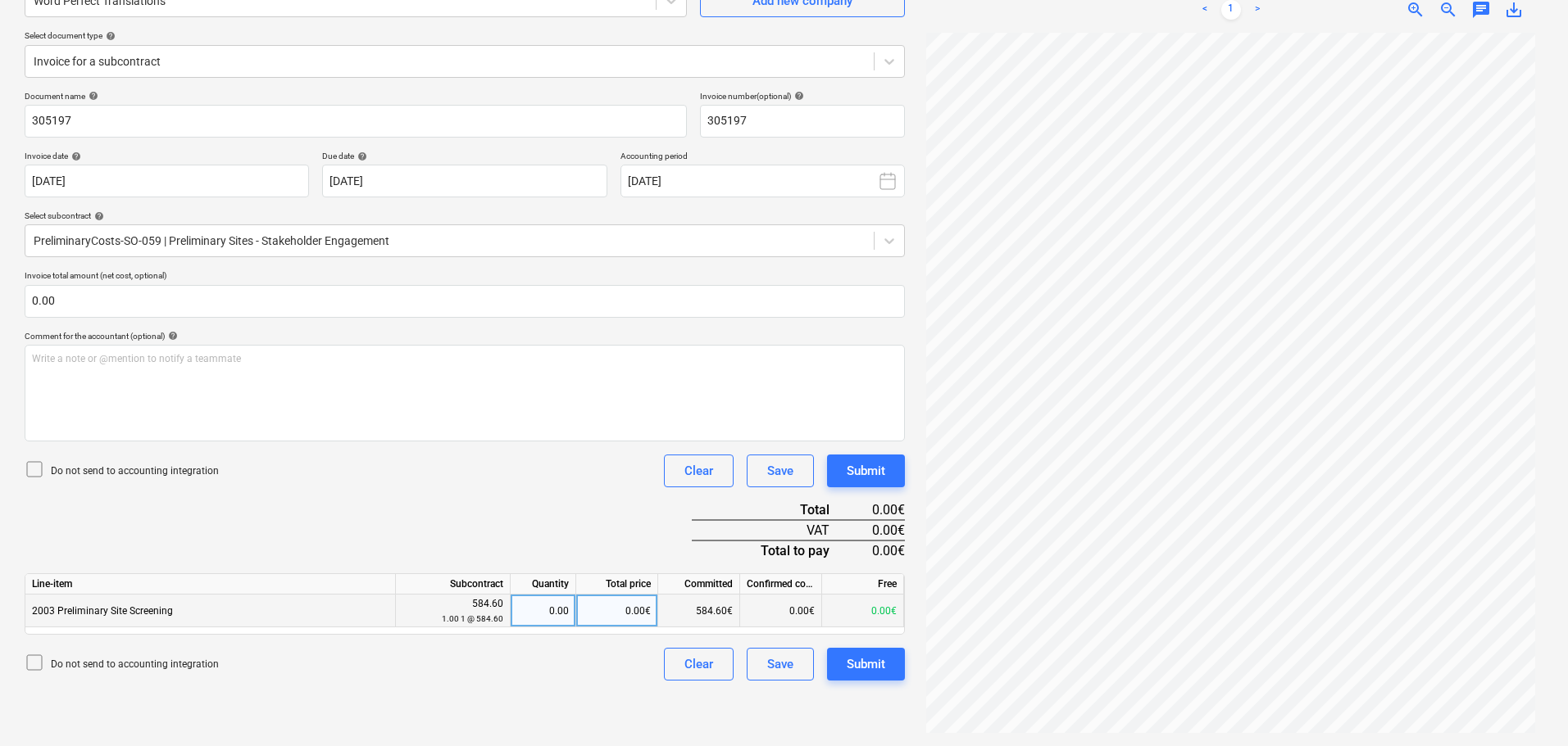
click at [555, 612] on div "0.00" at bounding box center [543, 611] width 52 height 33
type input "1"
click at [854, 665] on div "Submit" at bounding box center [866, 665] width 39 height 21
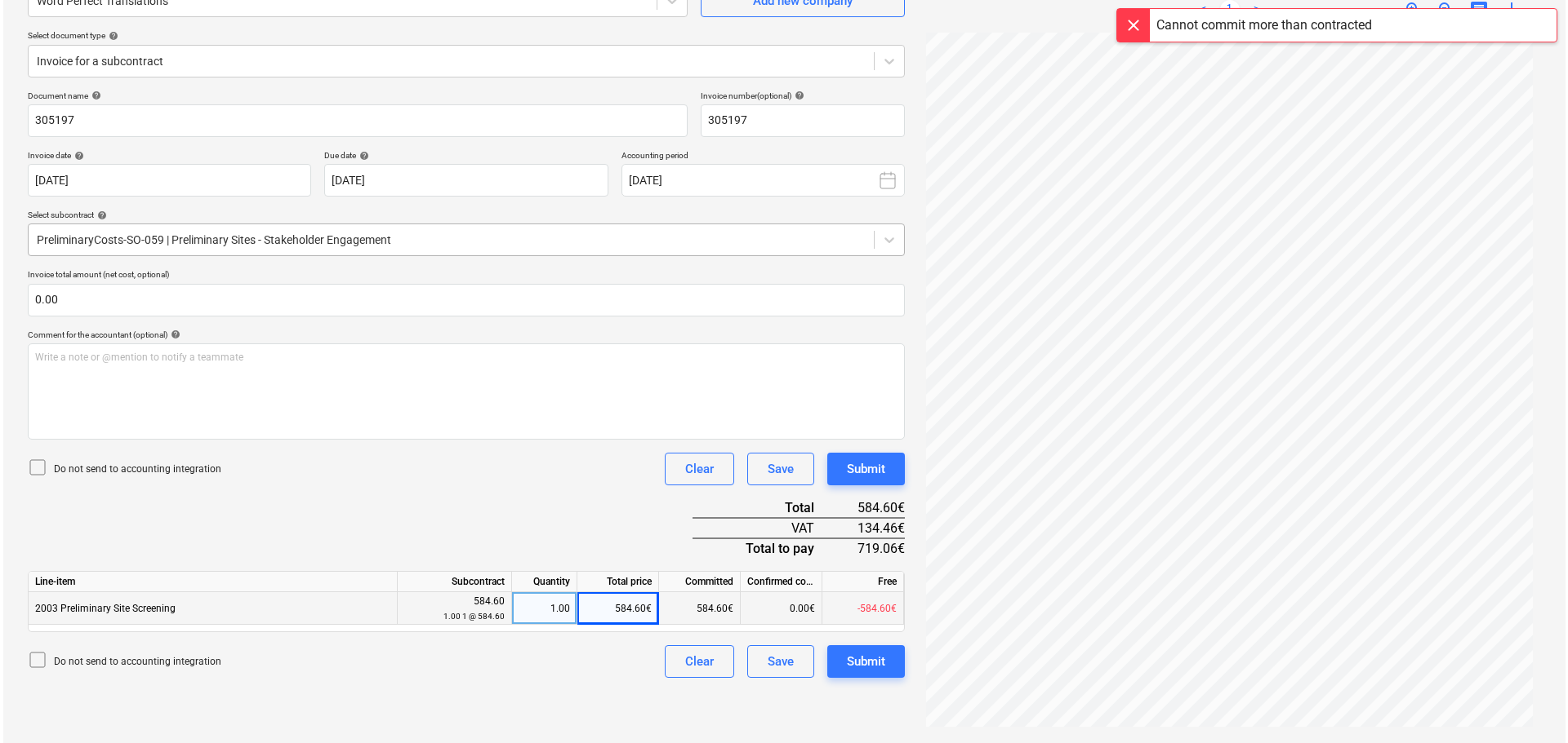
scroll to position [0, 0]
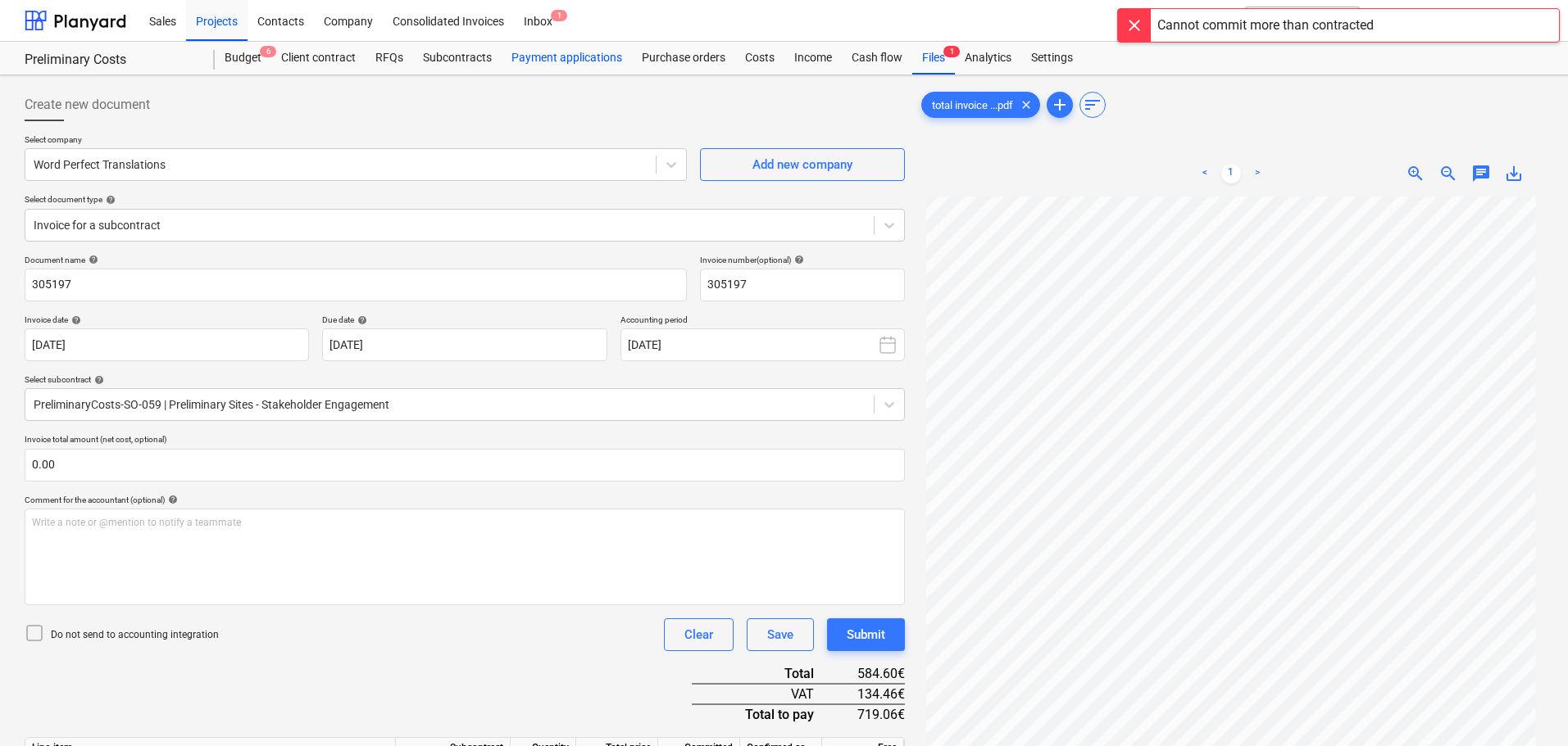
click at [530, 57] on div "Payment applications" at bounding box center [566, 58] width 130 height 33
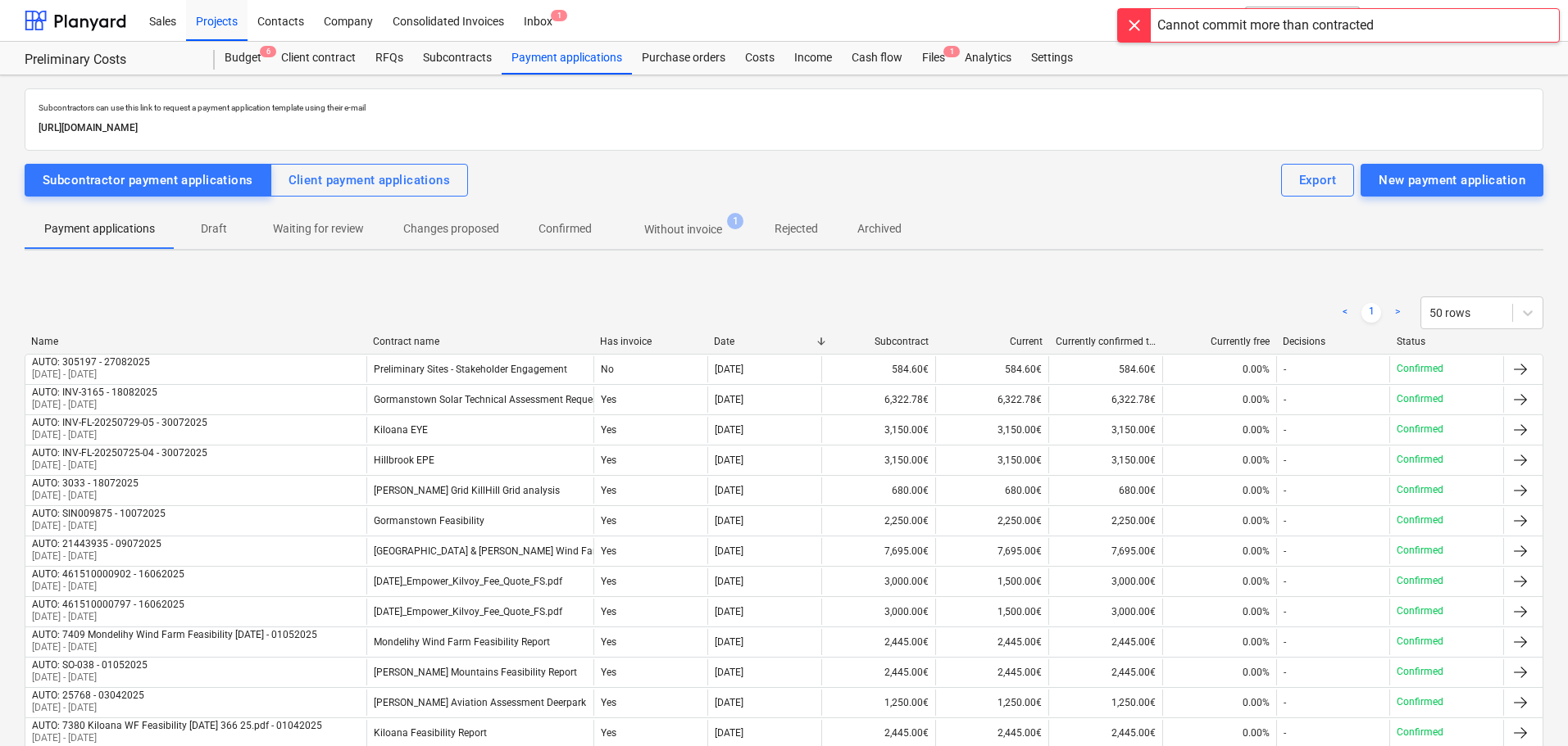
click at [676, 227] on p "Without invoice" at bounding box center [683, 229] width 78 height 17
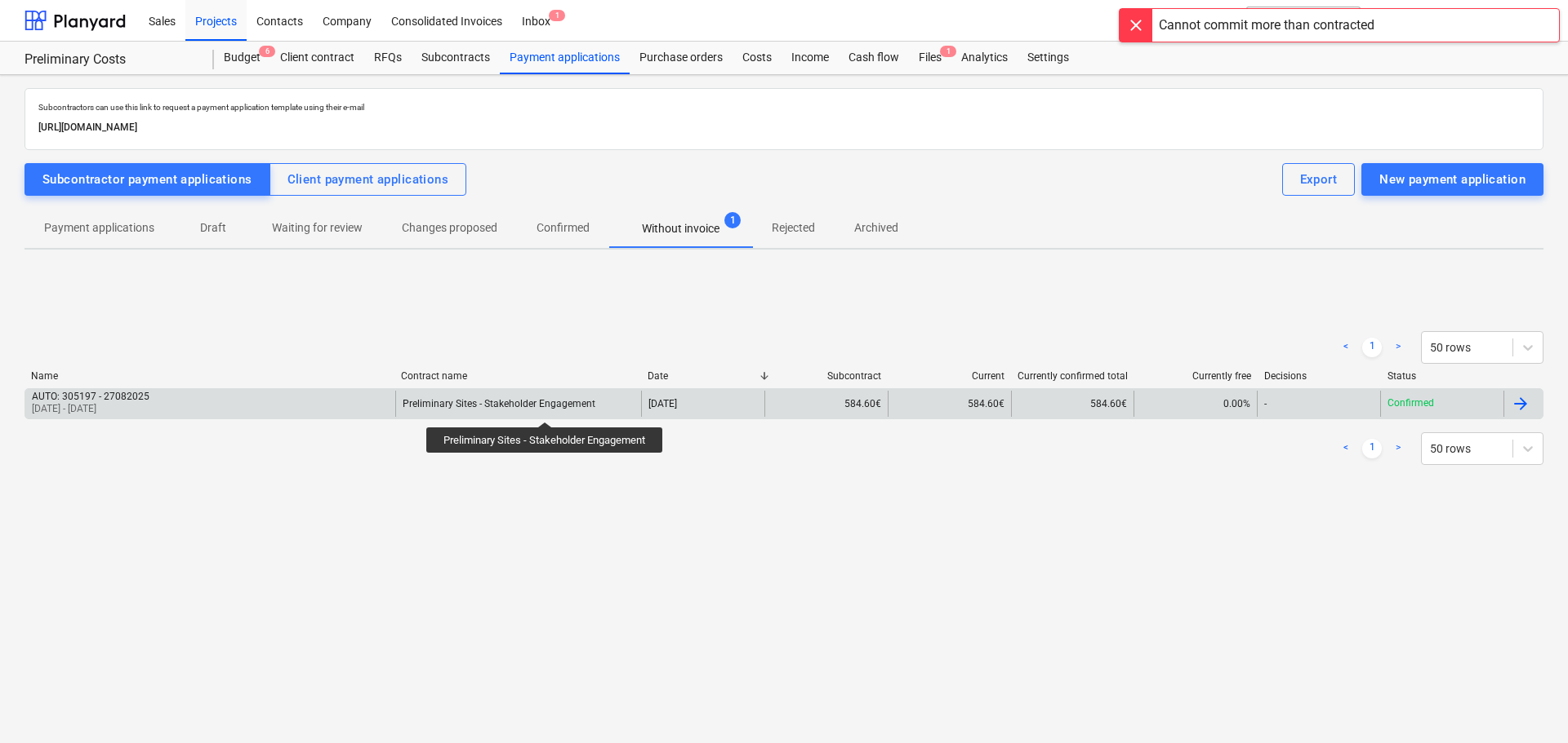
click at [548, 408] on div "Preliminary Sites - Stakeholder Engagement" at bounding box center [499, 403] width 193 height 12
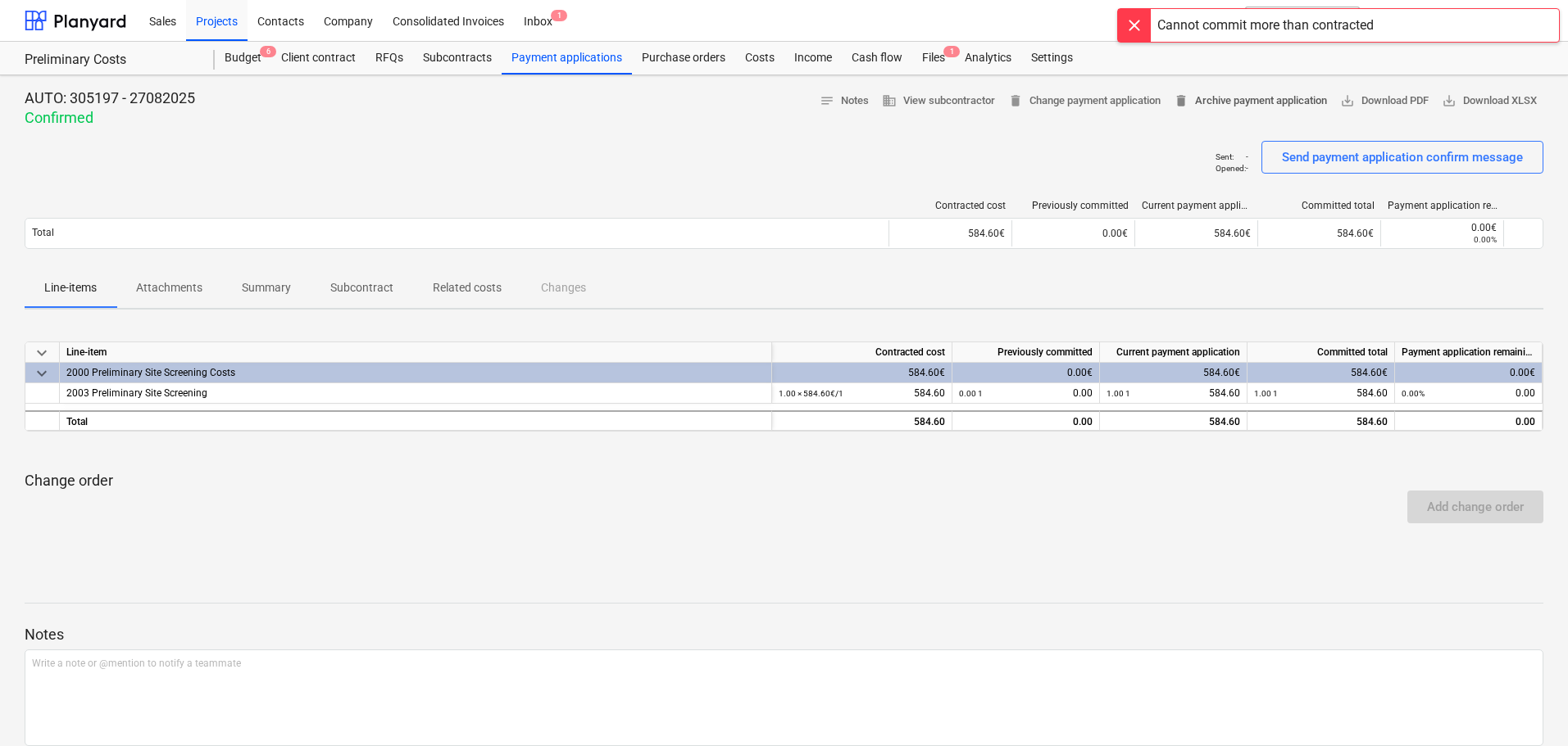
click at [1237, 101] on span "delete Archive payment application" at bounding box center [1250, 100] width 153 height 19
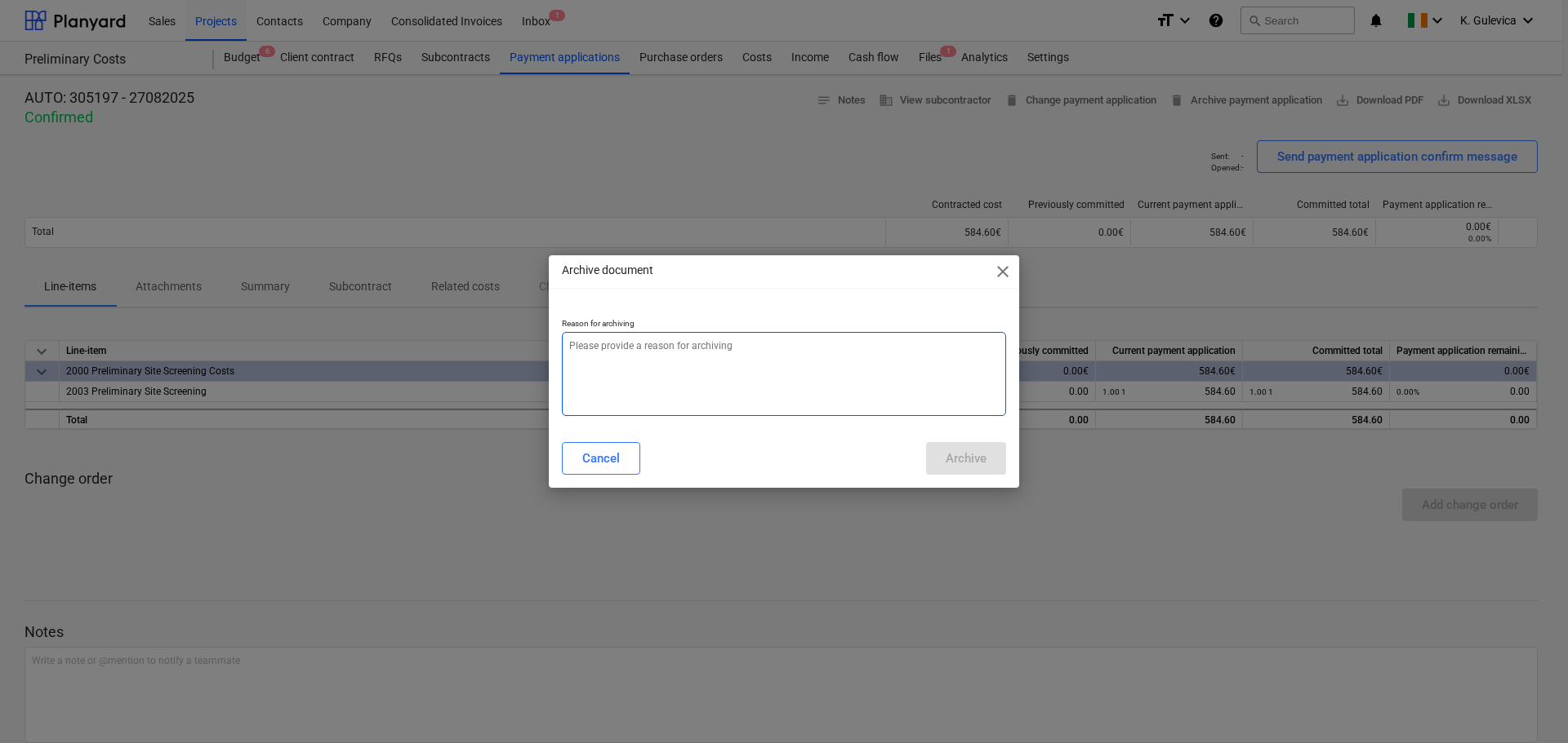
click at [792, 376] on textarea at bounding box center [784, 374] width 444 height 84
type textarea "x"
type textarea "W"
type textarea "x"
type textarea "Wr"
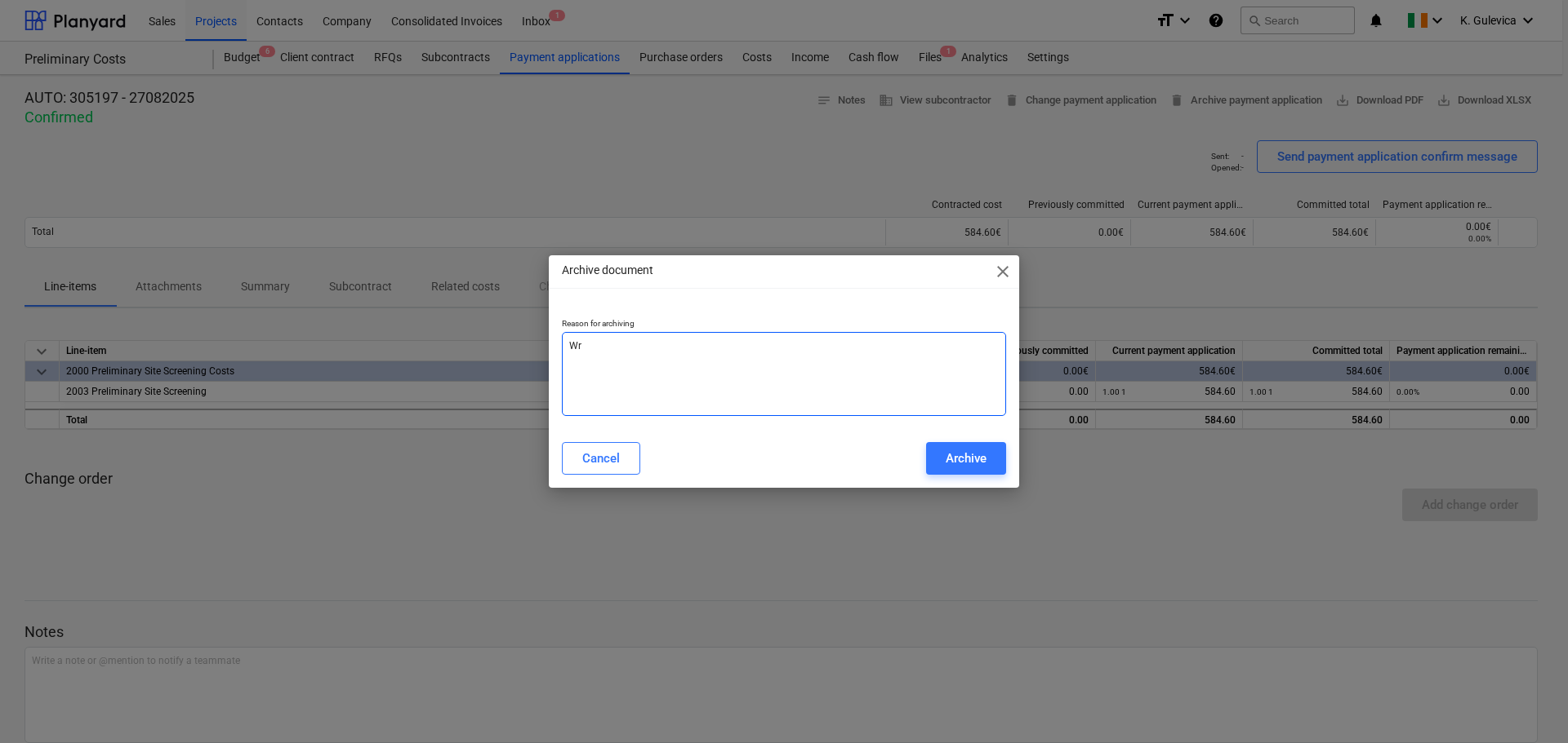
type textarea "x"
type textarea "Wro"
type textarea "x"
type textarea "Wron"
type textarea "x"
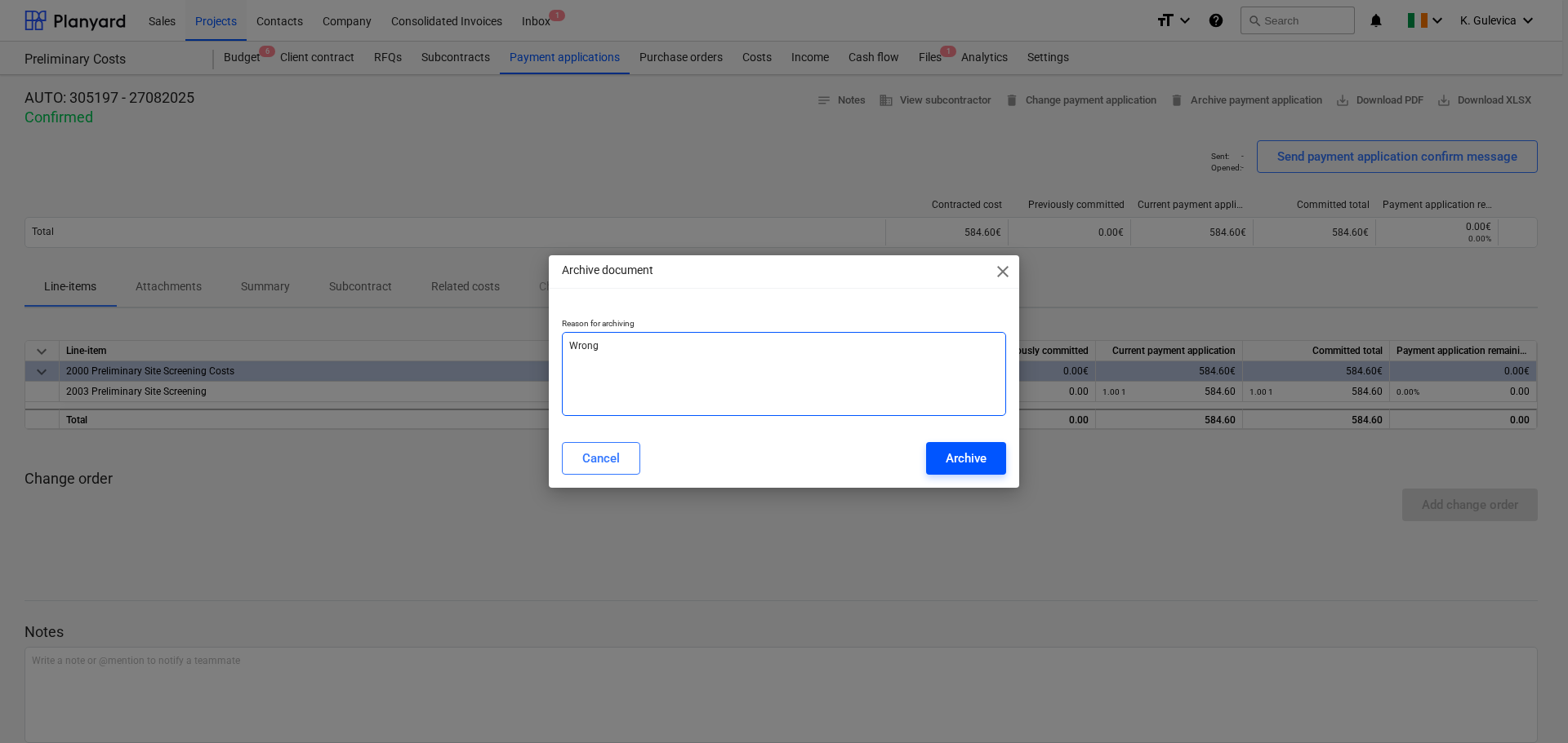
type textarea "Wrong"
click at [967, 464] on div "Archive" at bounding box center [966, 458] width 41 height 21
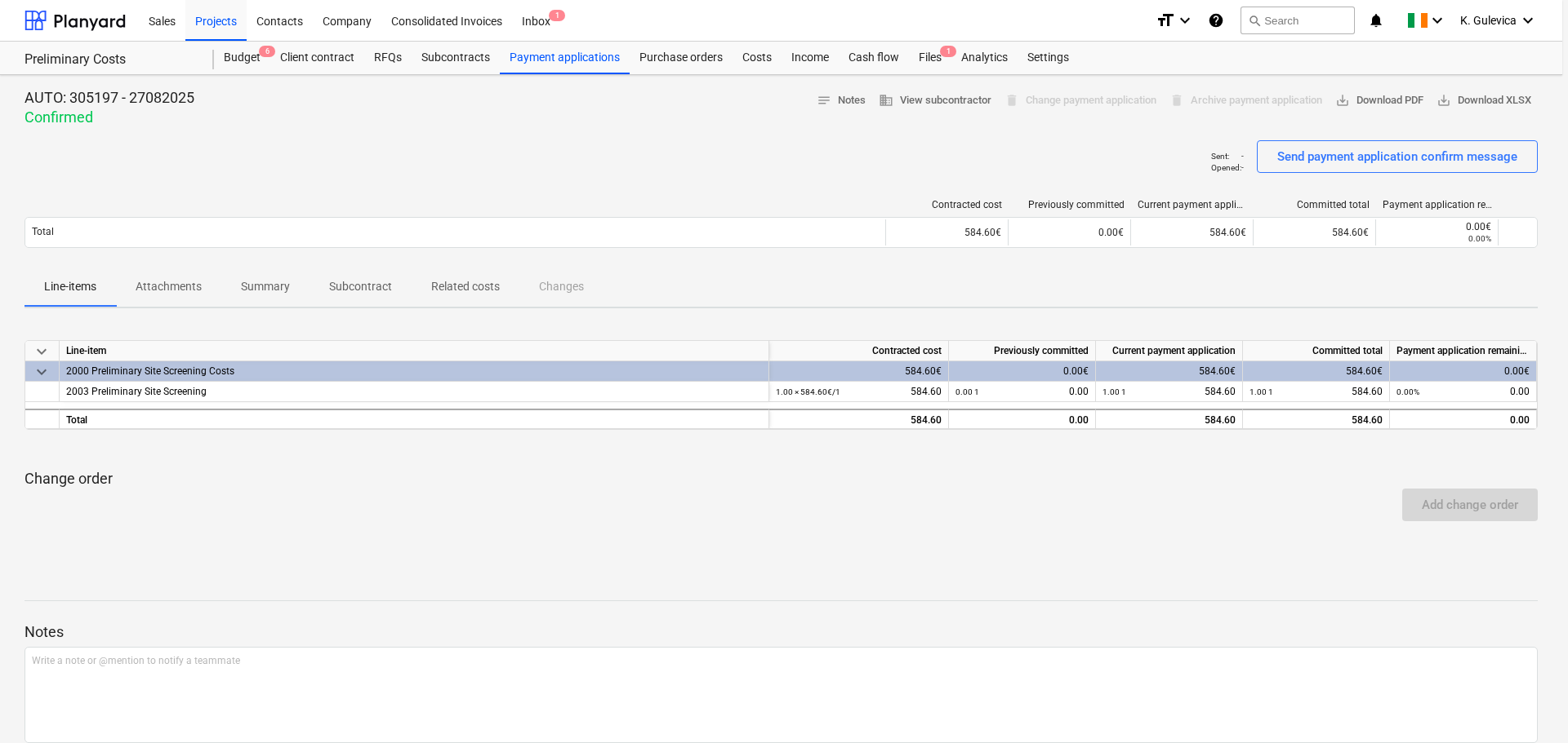
type textarea "x"
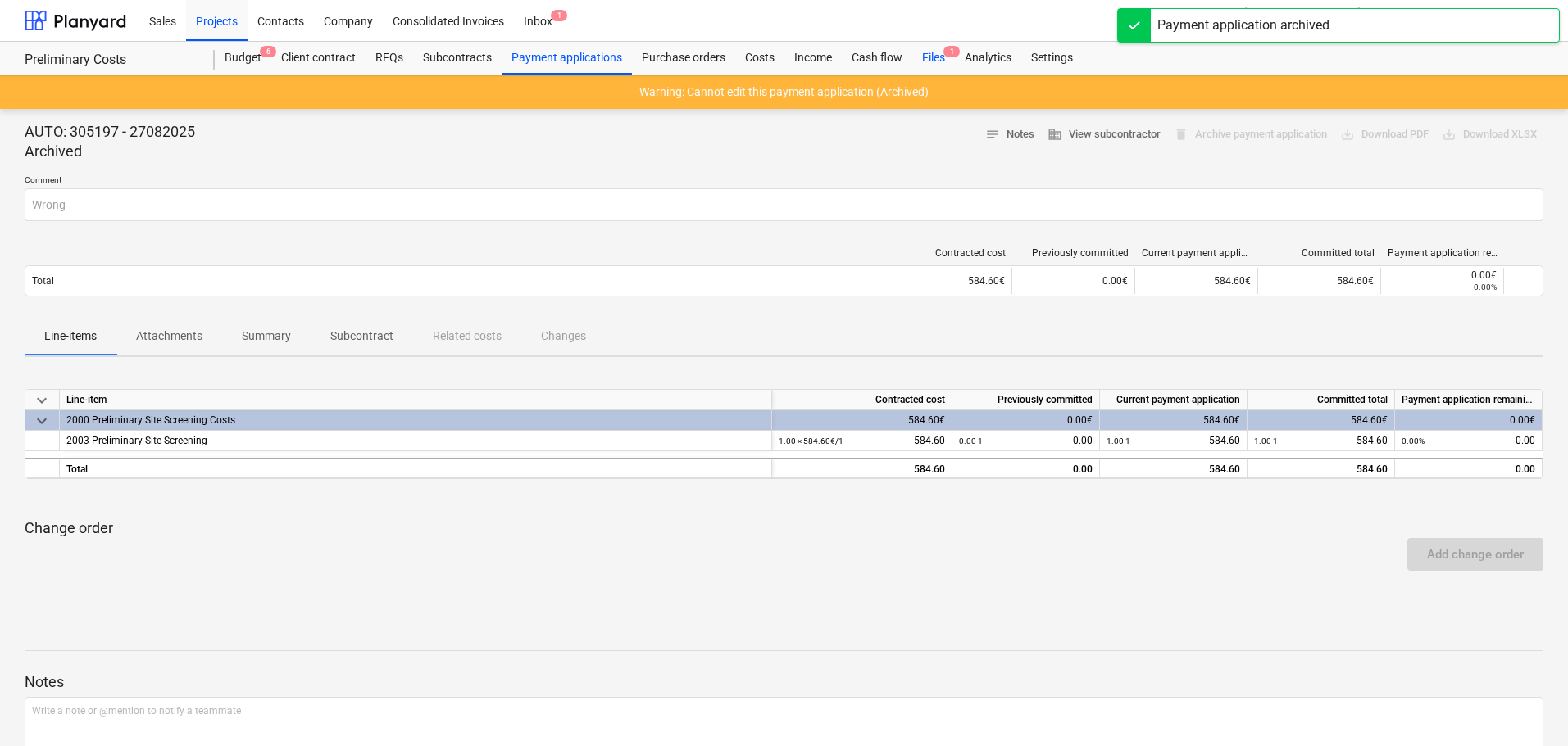
click at [929, 56] on div "Files 1" at bounding box center [934, 58] width 43 height 33
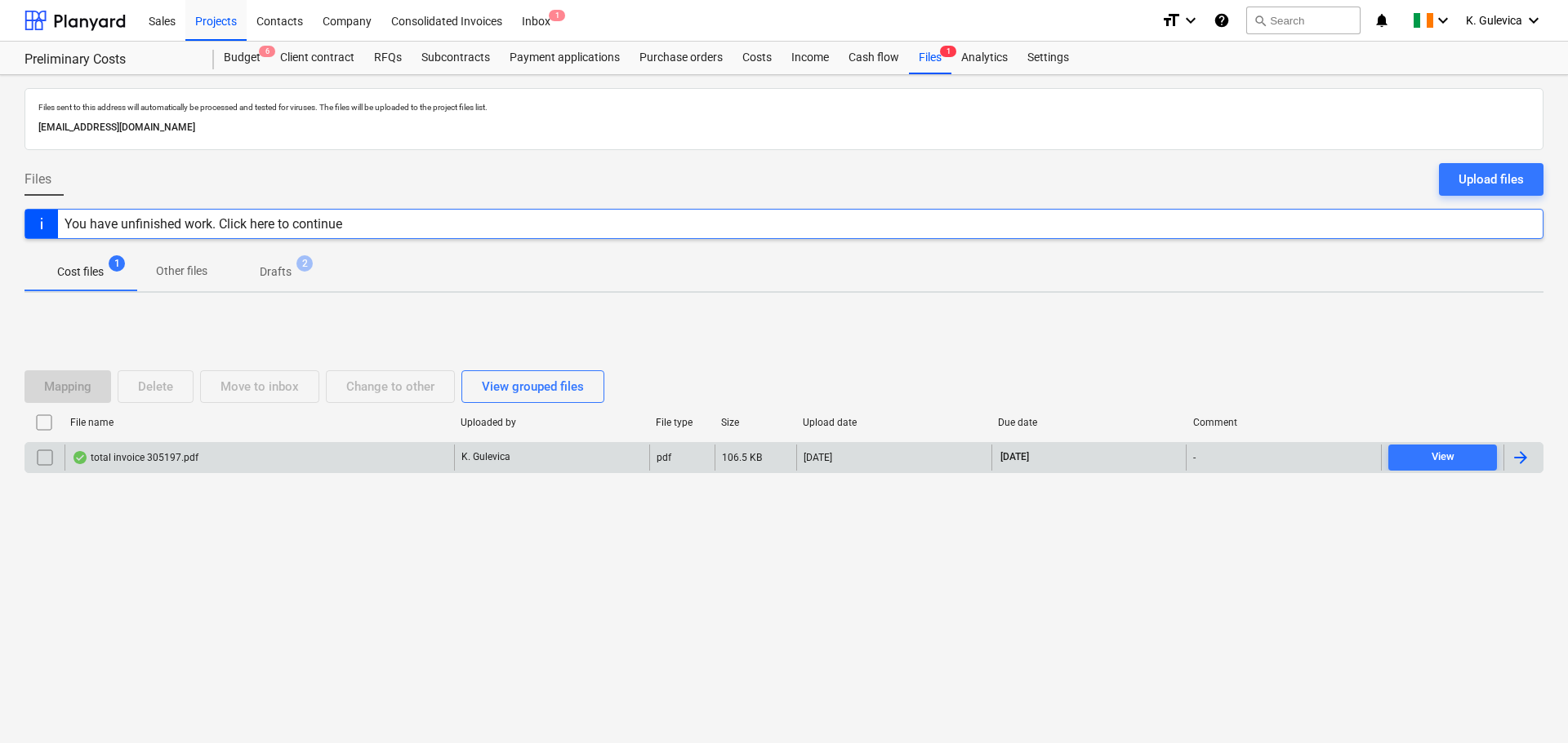
click at [431, 458] on div "total invoice 305197.pdf" at bounding box center [259, 458] width 389 height 26
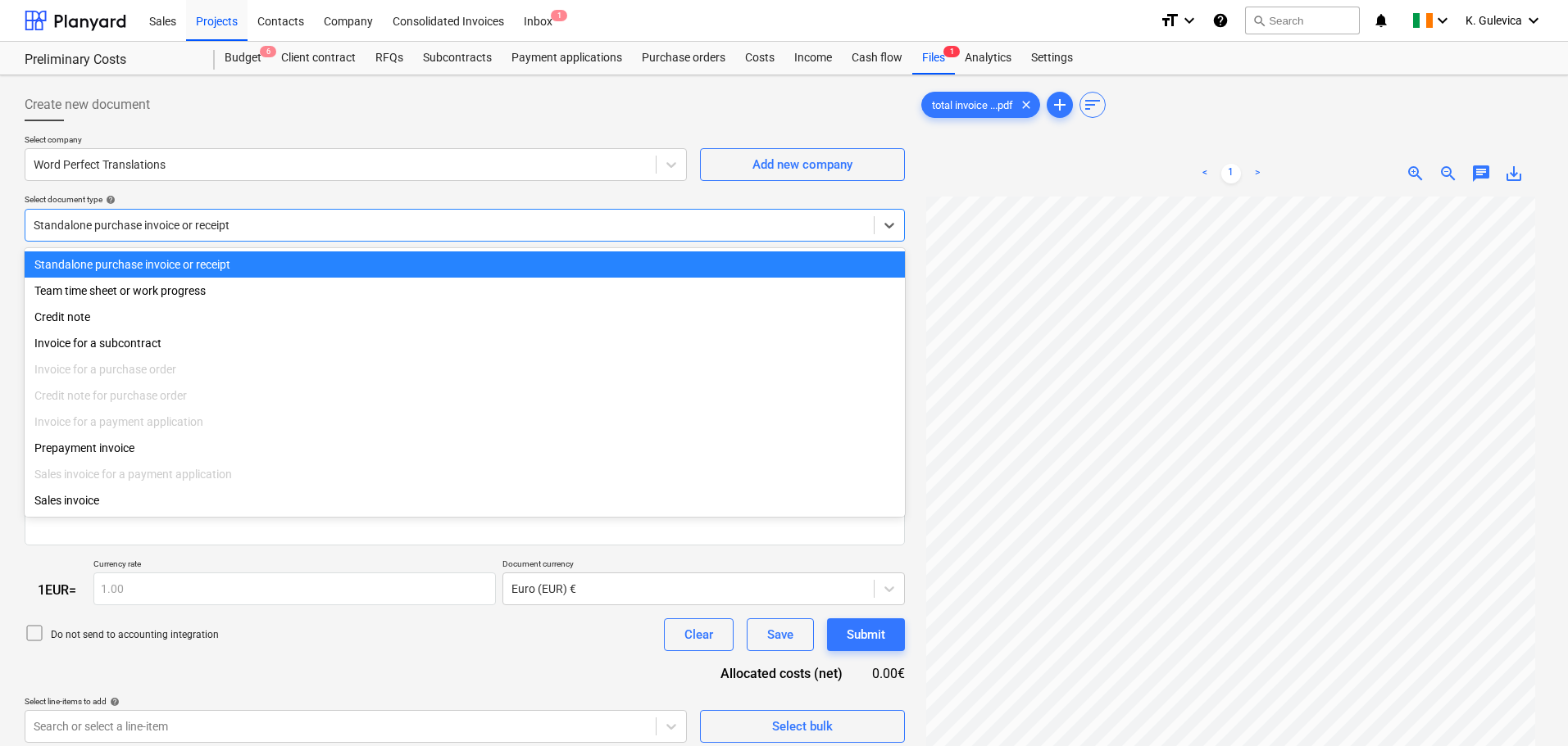
click at [193, 219] on div at bounding box center [450, 225] width 832 height 16
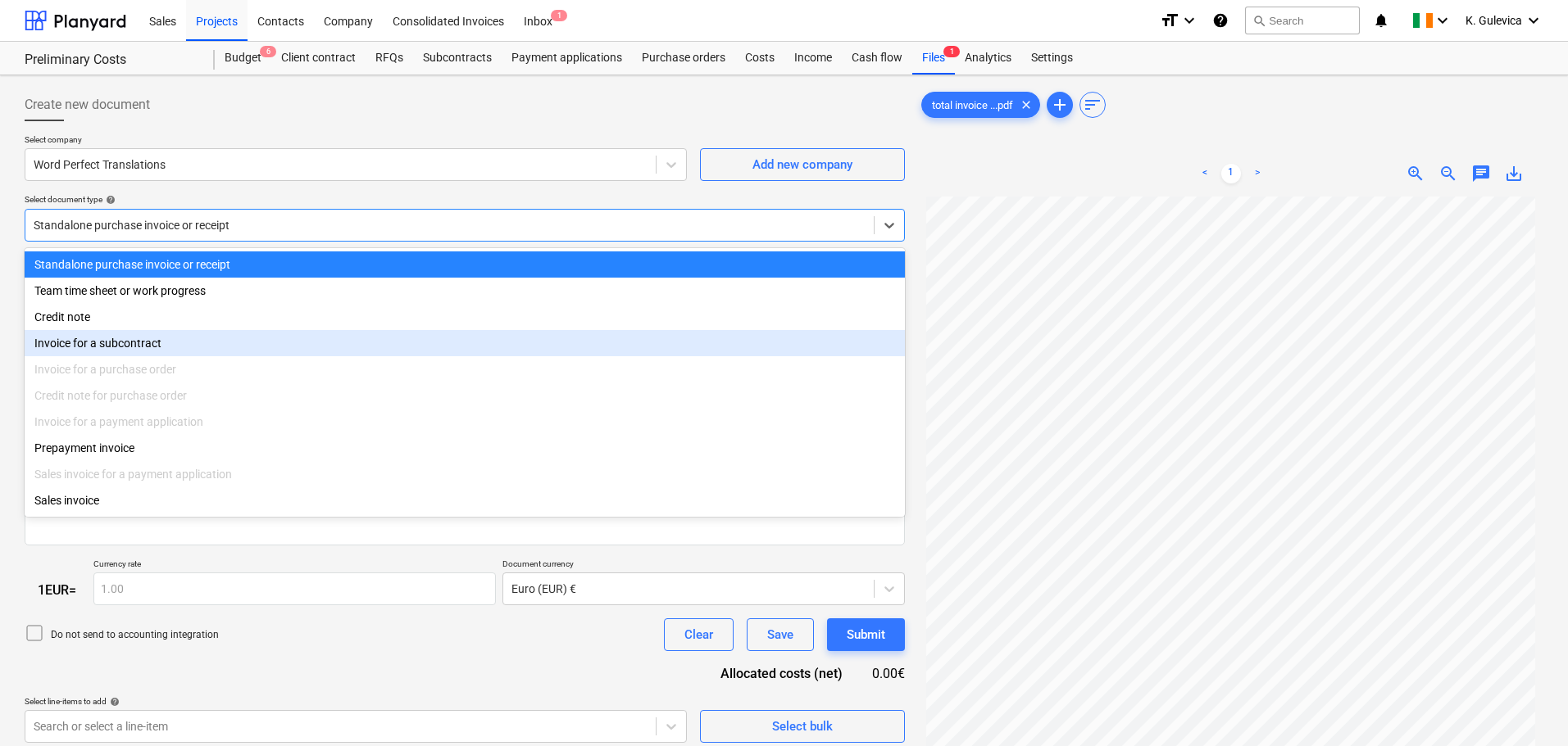
click at [125, 347] on div "Invoice for a subcontract" at bounding box center [464, 343] width 881 height 26
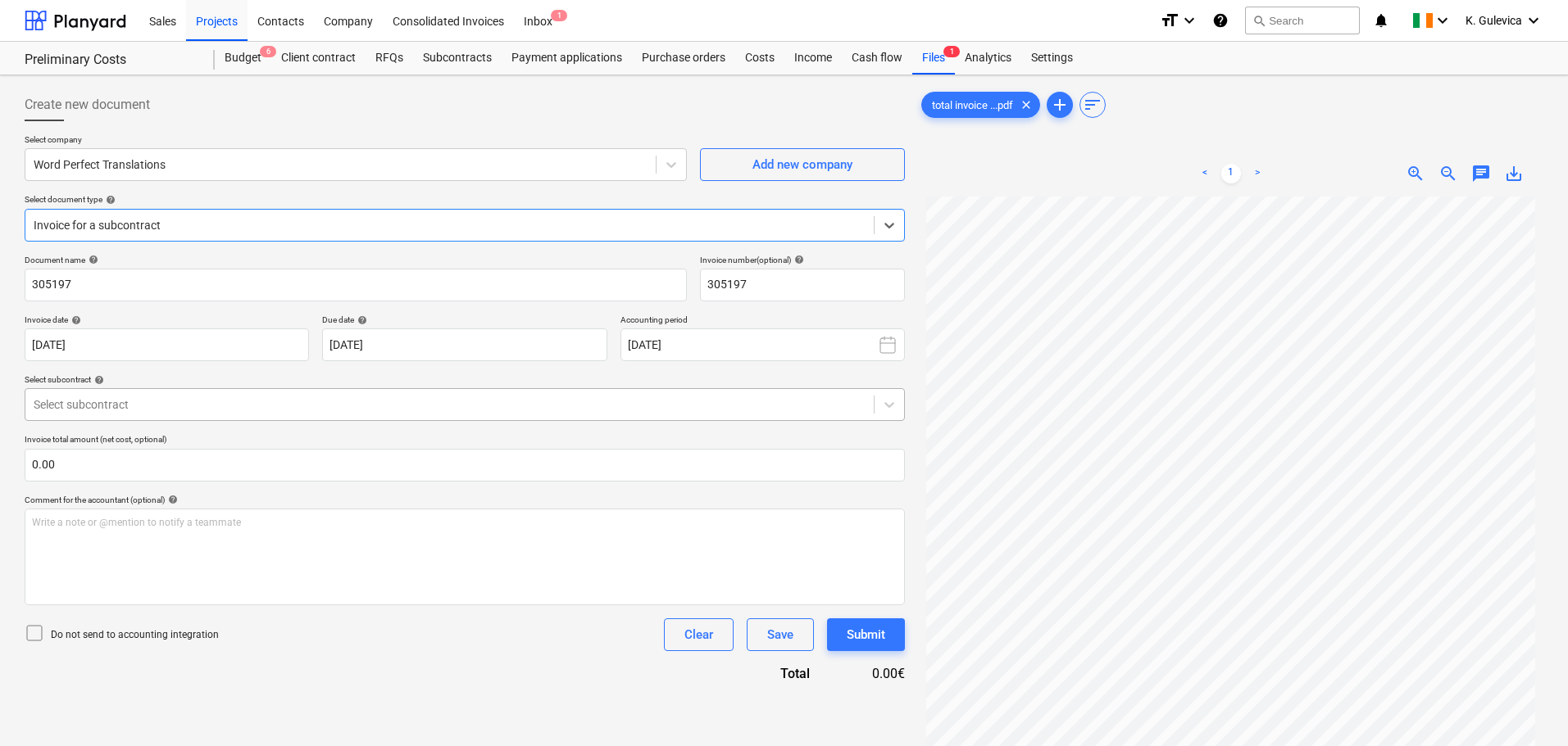
click at [258, 390] on div "Select subcontract" at bounding box center [464, 405] width 881 height 33
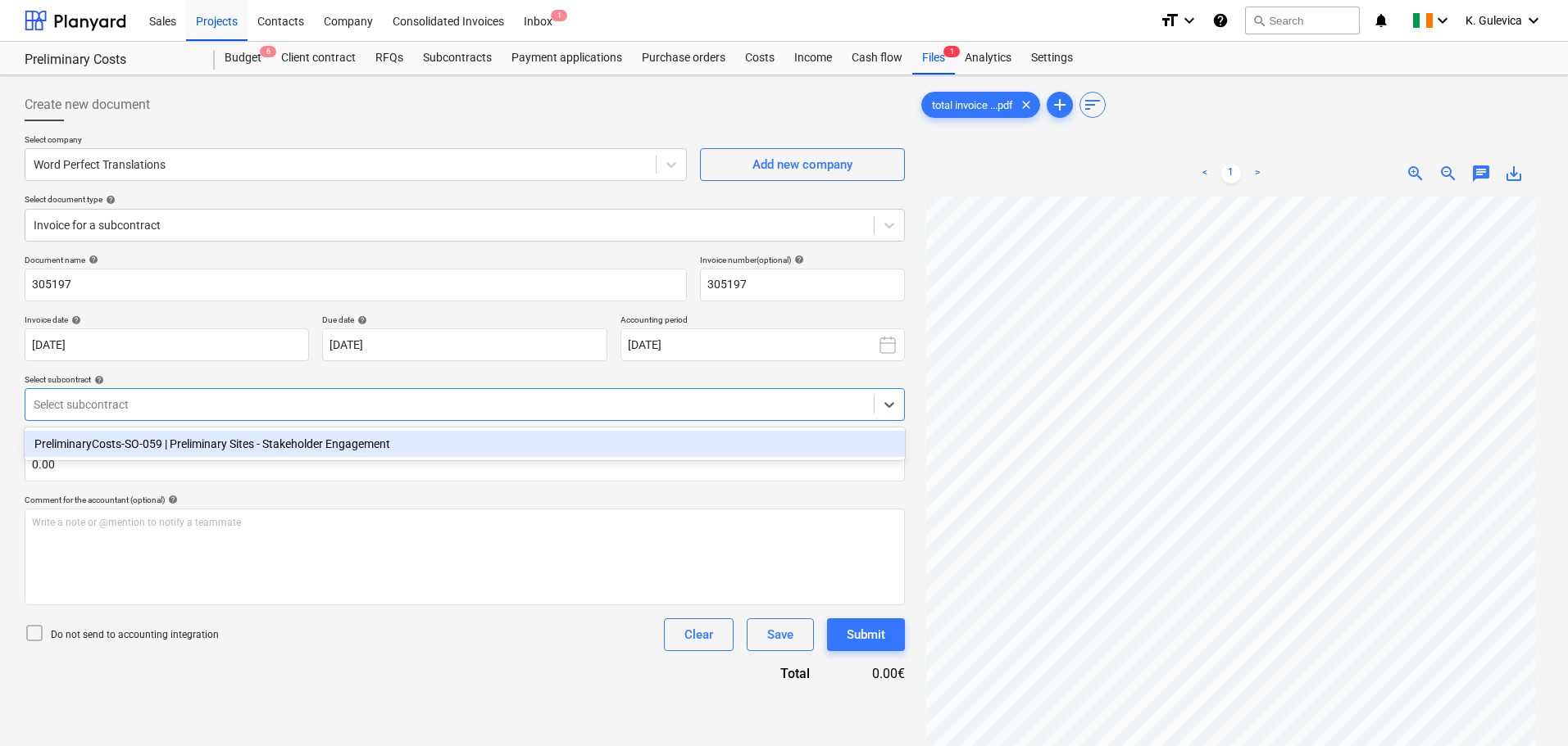
click at [195, 441] on div "PreliminaryCosts-SO-059 | Preliminary Sites - Stakeholder Engagement" at bounding box center [464, 443] width 881 height 26
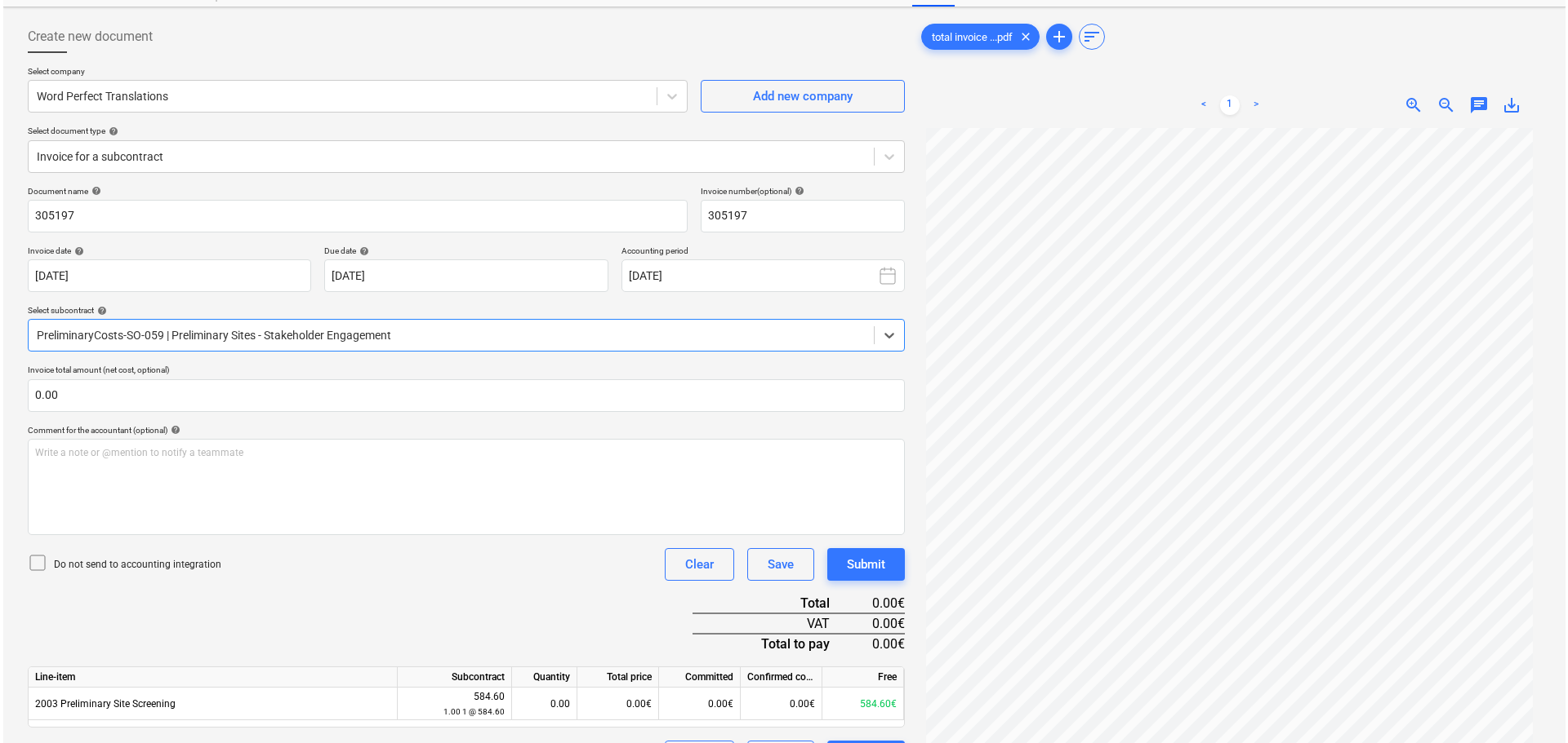
scroll to position [163, 0]
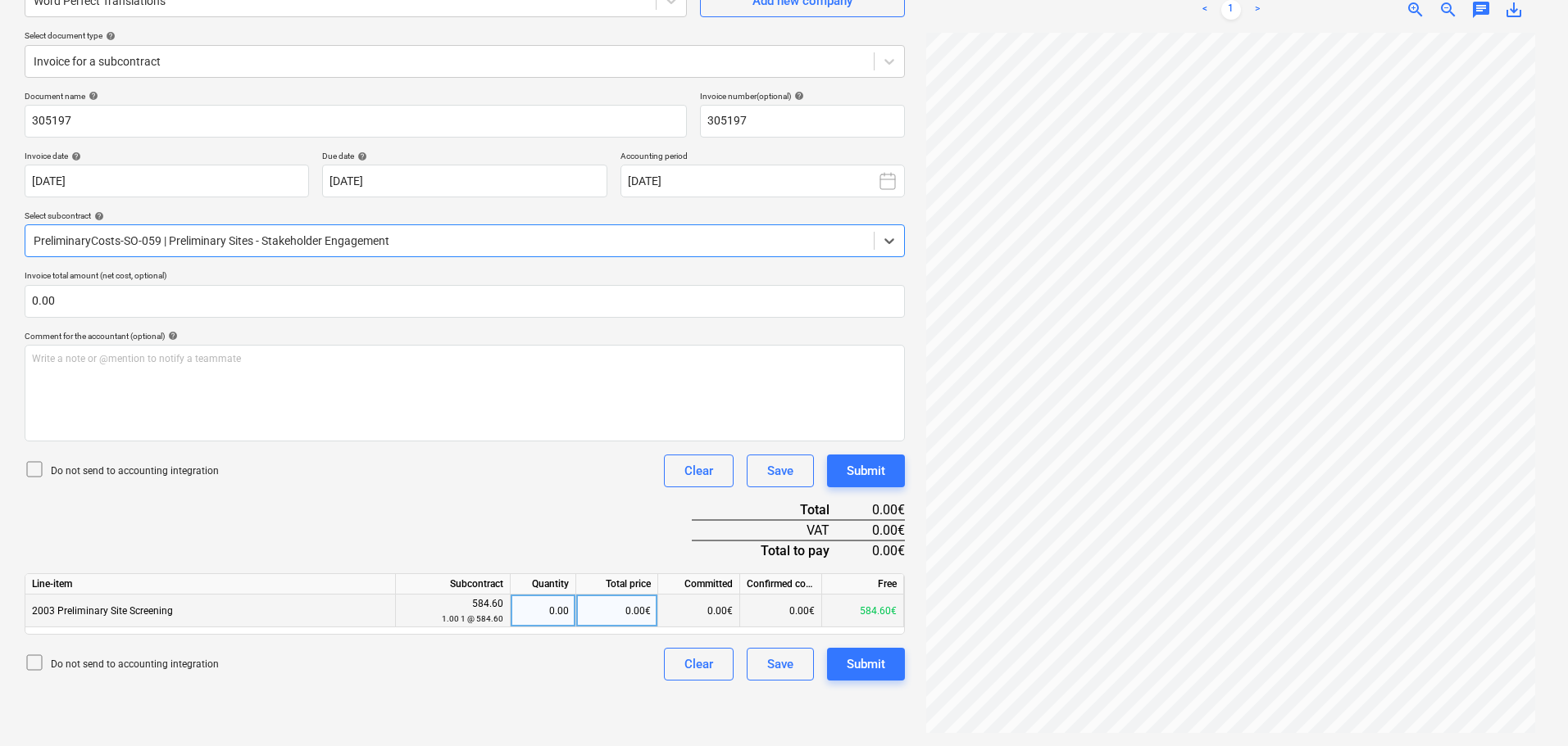
click at [554, 612] on div "0.00" at bounding box center [543, 611] width 52 height 33
type input "1"
click at [867, 668] on div "Submit" at bounding box center [866, 665] width 39 height 21
